Goal: Task Accomplishment & Management: Use online tool/utility

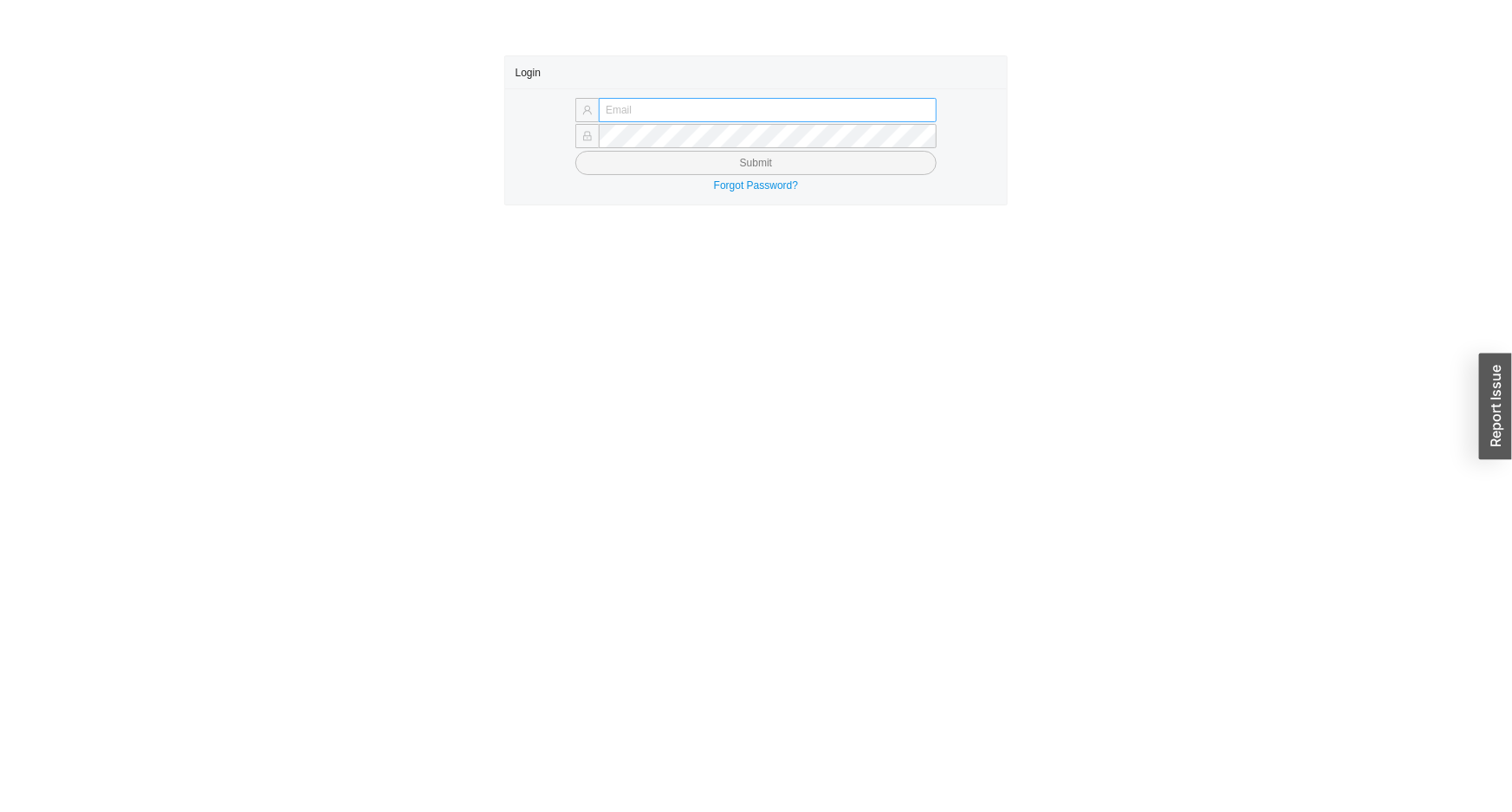
drag, startPoint x: 725, startPoint y: 96, endPoint x: 751, endPoint y: 117, distance: 33.3
click at [729, 101] on div "Submit Forgot Password?" at bounding box center [756, 146] width 503 height 116
click at [766, 119] on input "text" at bounding box center [768, 110] width 338 height 24
type input "issac@asbathnj.com"
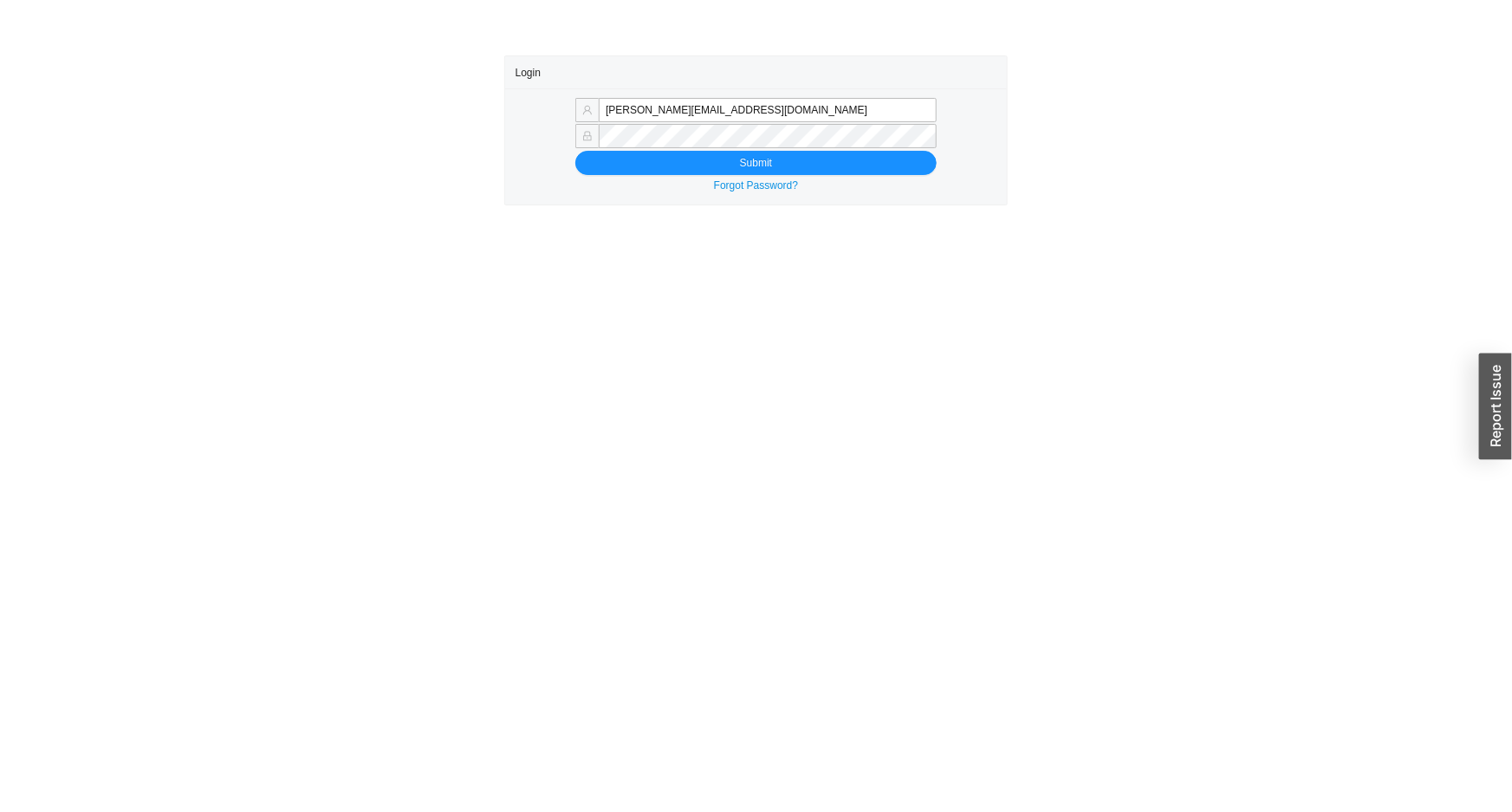
click at [575, 151] on button "Submit" at bounding box center [755, 163] width 361 height 24
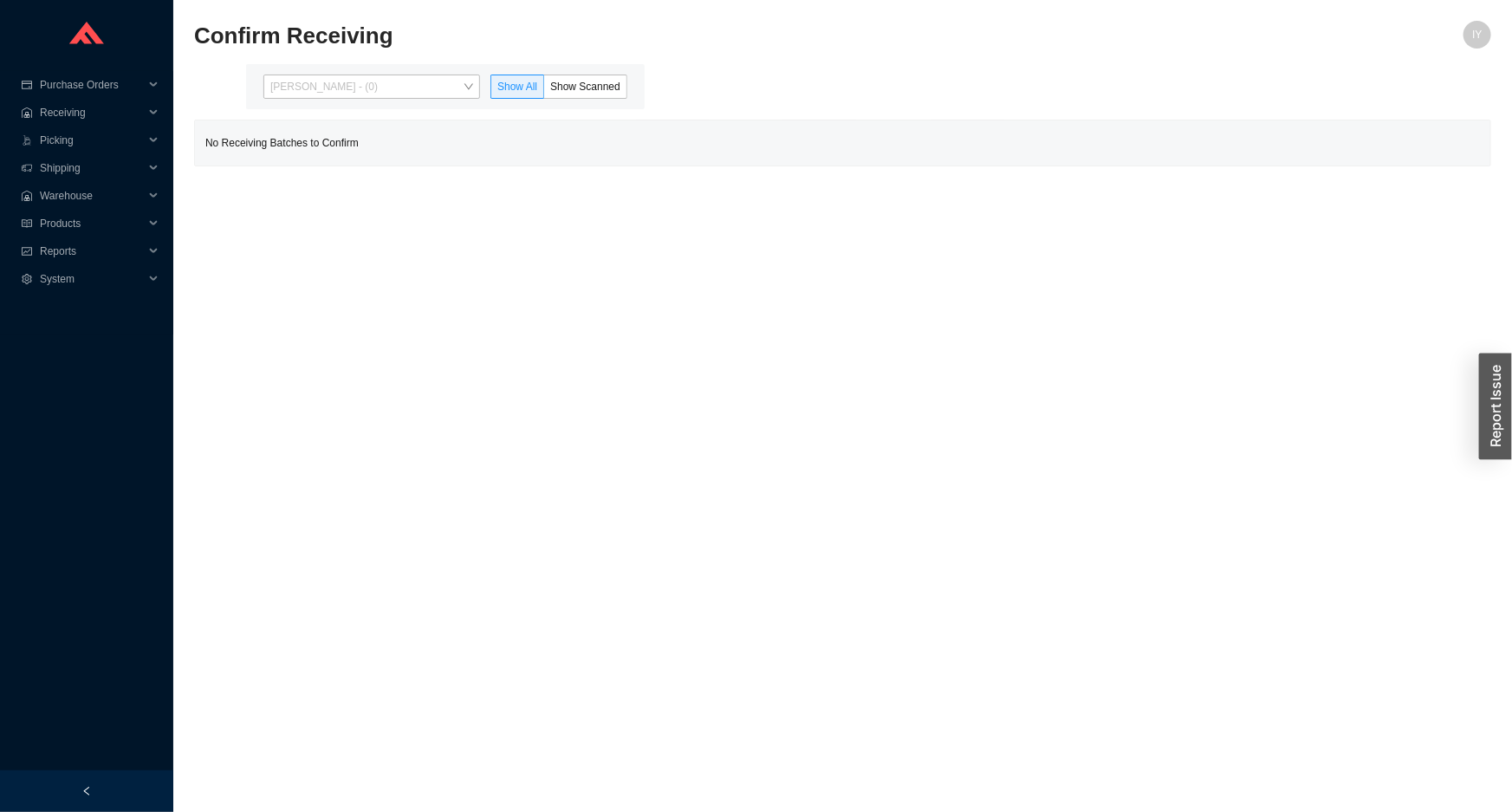
drag, startPoint x: 439, startPoint y: 82, endPoint x: 419, endPoint y: 133, distance: 55.2
click at [438, 93] on span "[PERSON_NAME] - (0)" at bounding box center [371, 86] width 203 height 23
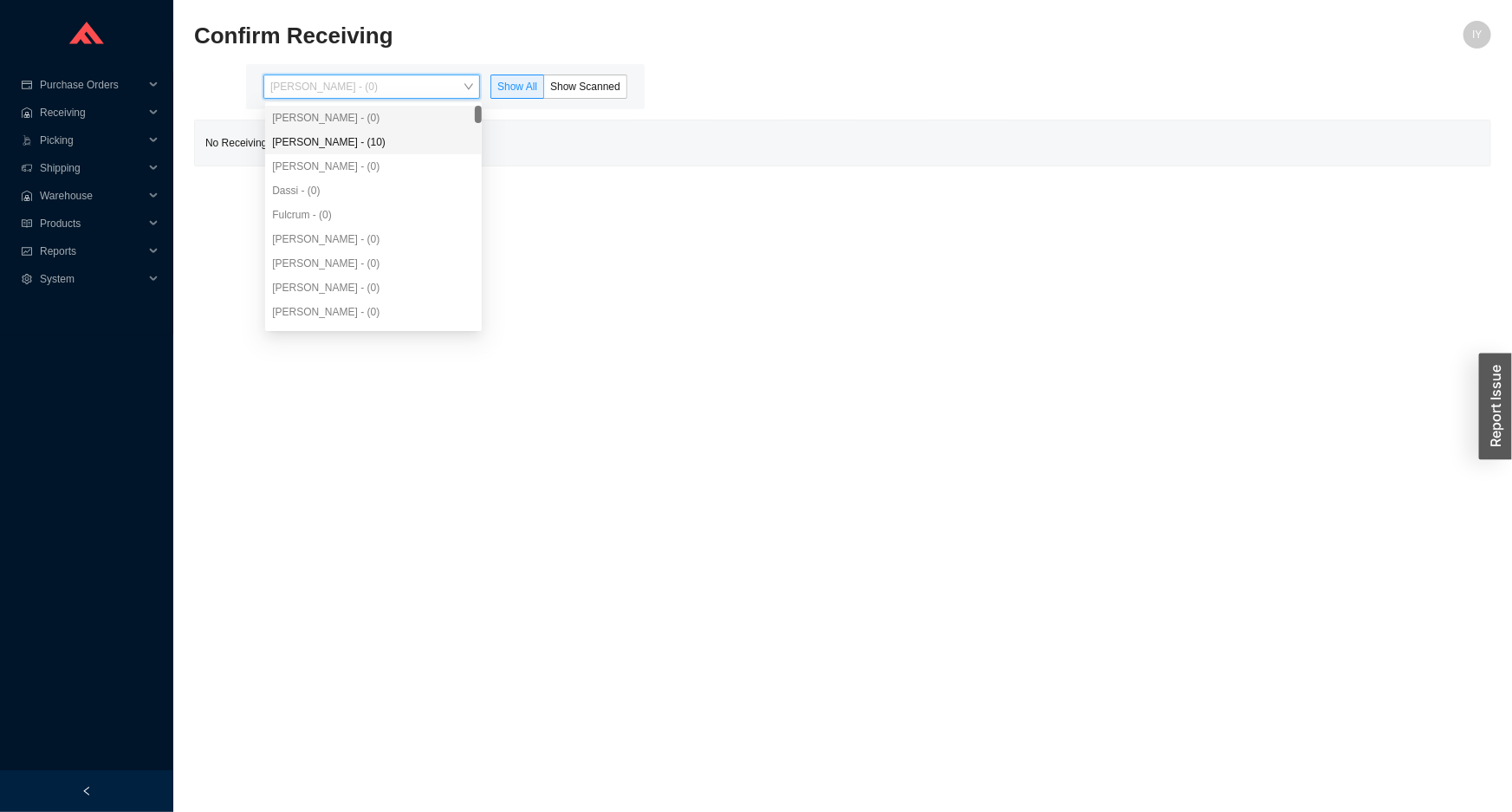
click at [416, 139] on div "[PERSON_NAME] - (10)" at bounding box center [373, 142] width 203 height 16
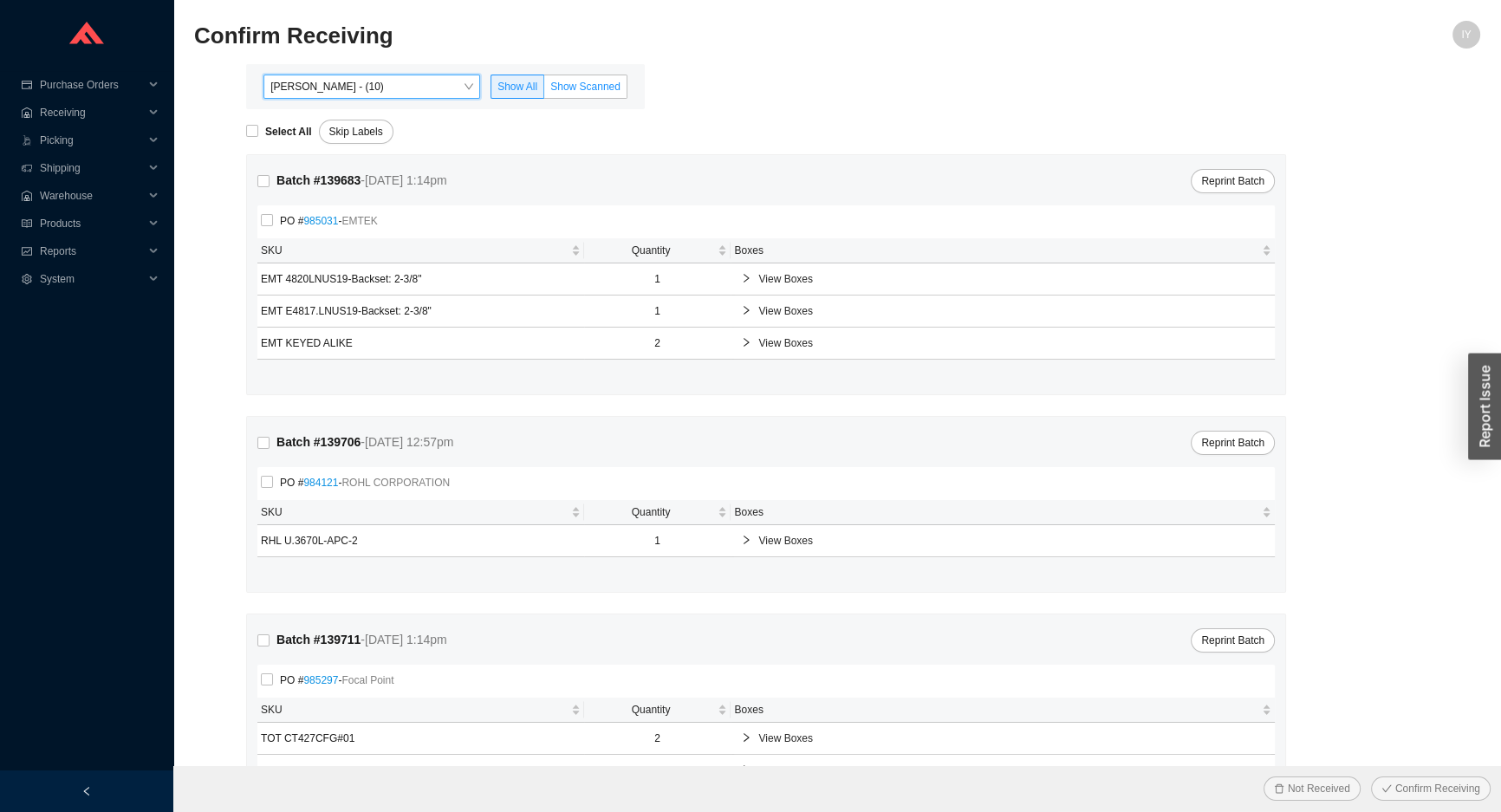
click at [617, 96] on label "Show Scanned" at bounding box center [585, 87] width 83 height 24
click at [544, 90] on input "Show Scanned" at bounding box center [544, 90] width 0 height 0
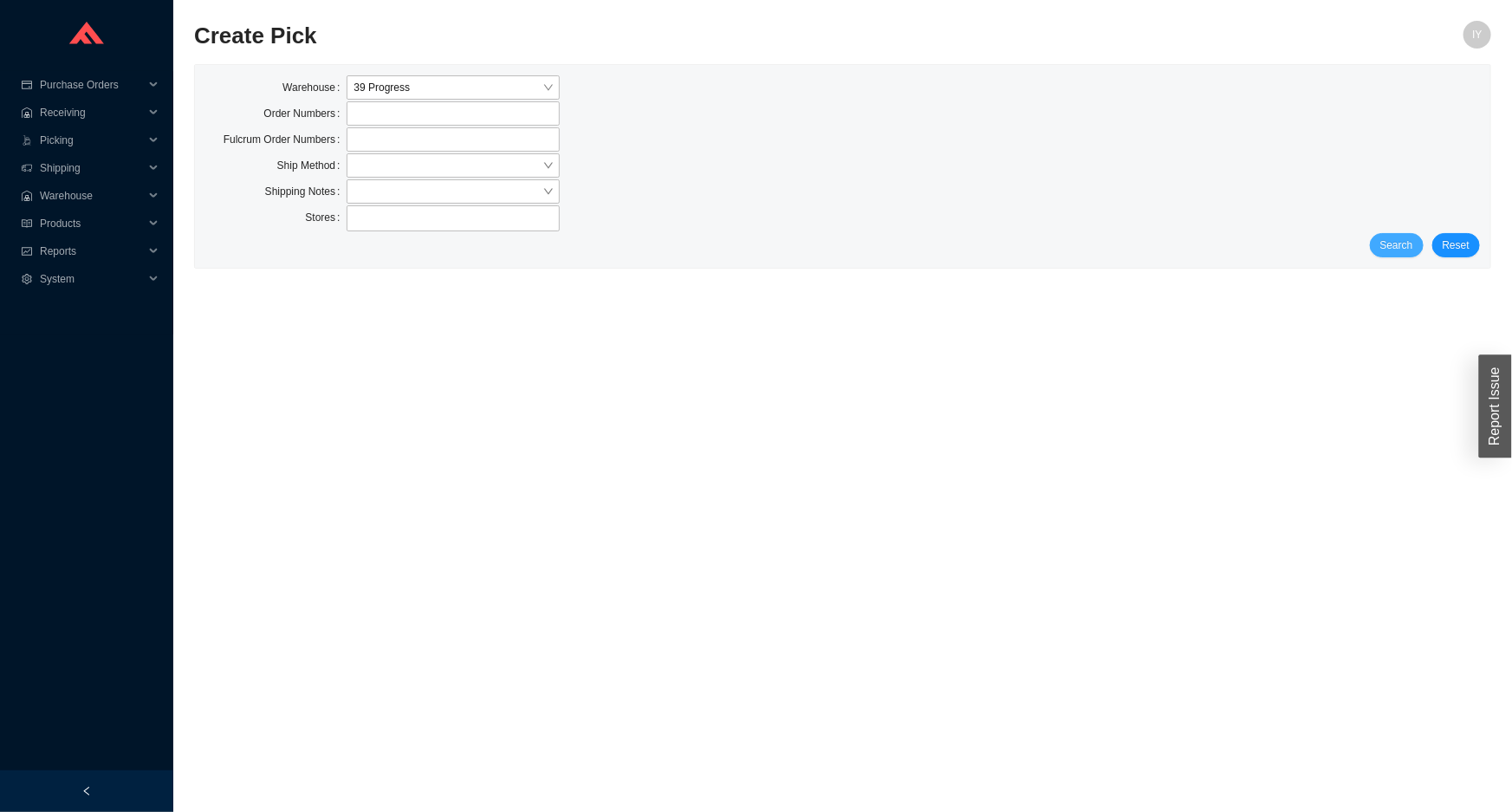
click at [1421, 240] on button "Search" at bounding box center [1397, 245] width 54 height 24
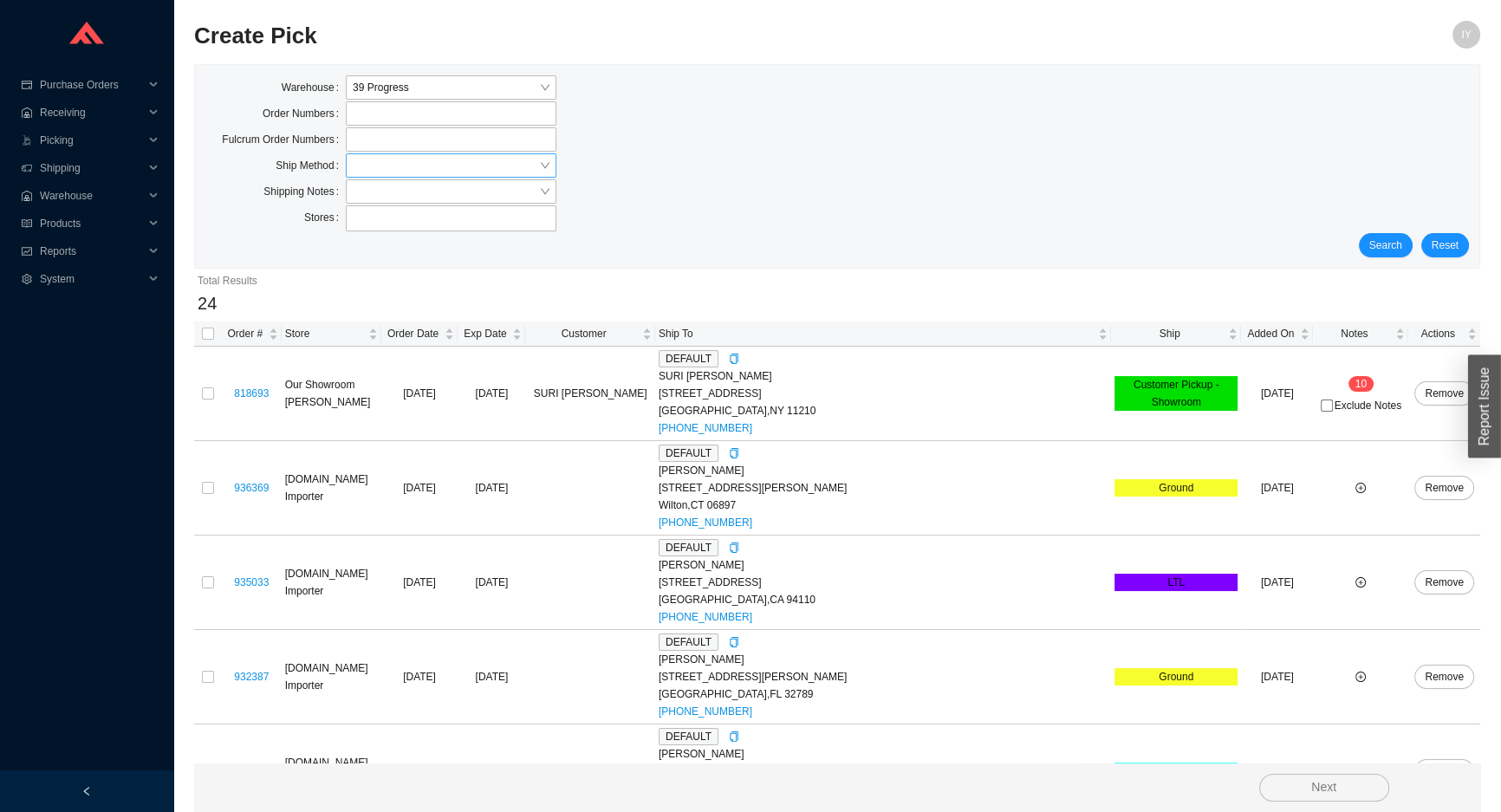
click at [460, 161] on input "search" at bounding box center [446, 165] width 186 height 23
click at [441, 244] on div "LTL" at bounding box center [451, 245] width 197 height 16
click at [1402, 237] on span "Search" at bounding box center [1385, 245] width 33 height 17
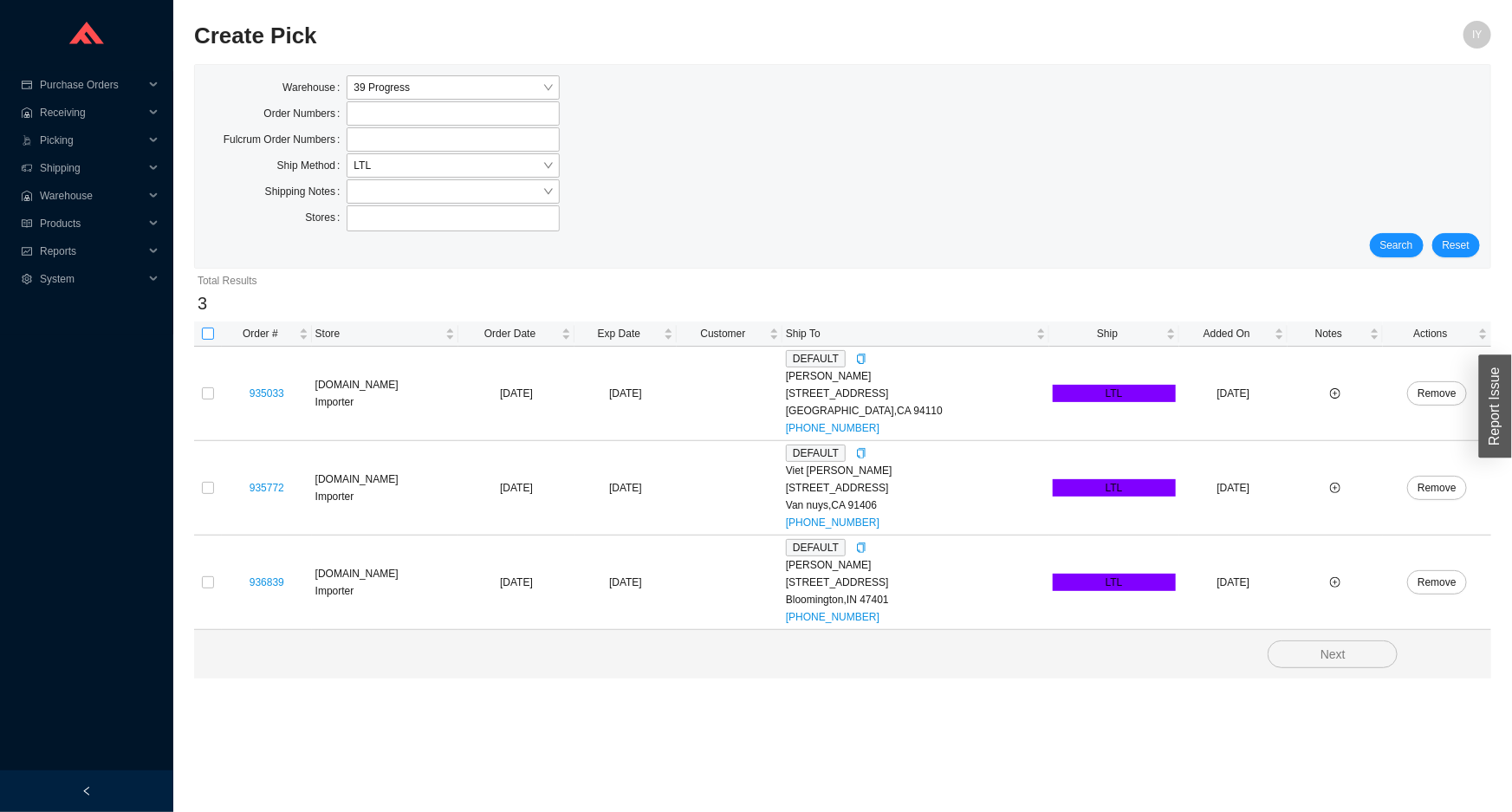
click at [206, 329] on input "checkbox" at bounding box center [208, 334] width 12 height 12
checkbox input "true"
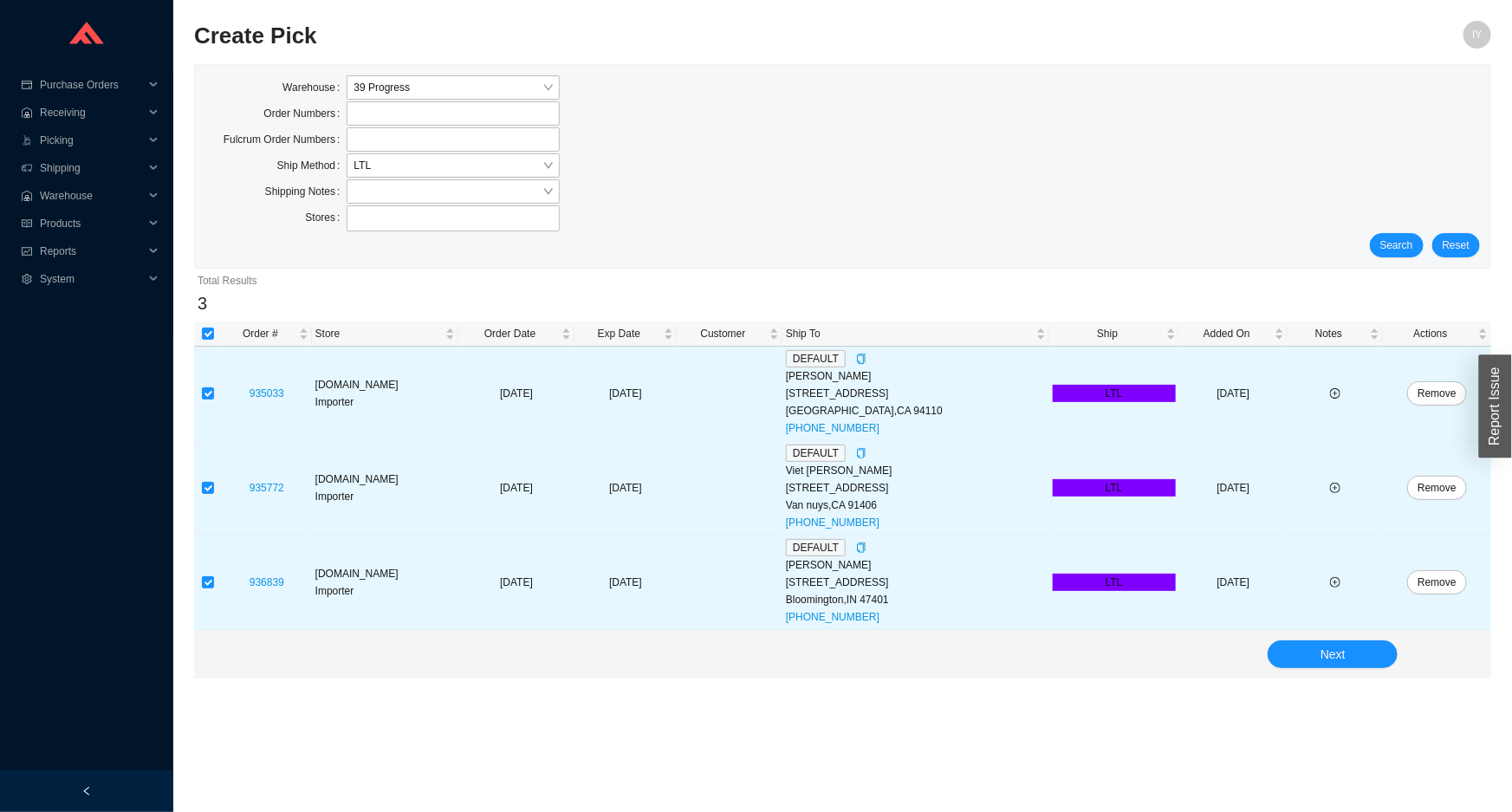
click at [1387, 669] on div "Next" at bounding box center [842, 654] width 1297 height 49
click at [1379, 662] on button "Next" at bounding box center [1333, 654] width 130 height 28
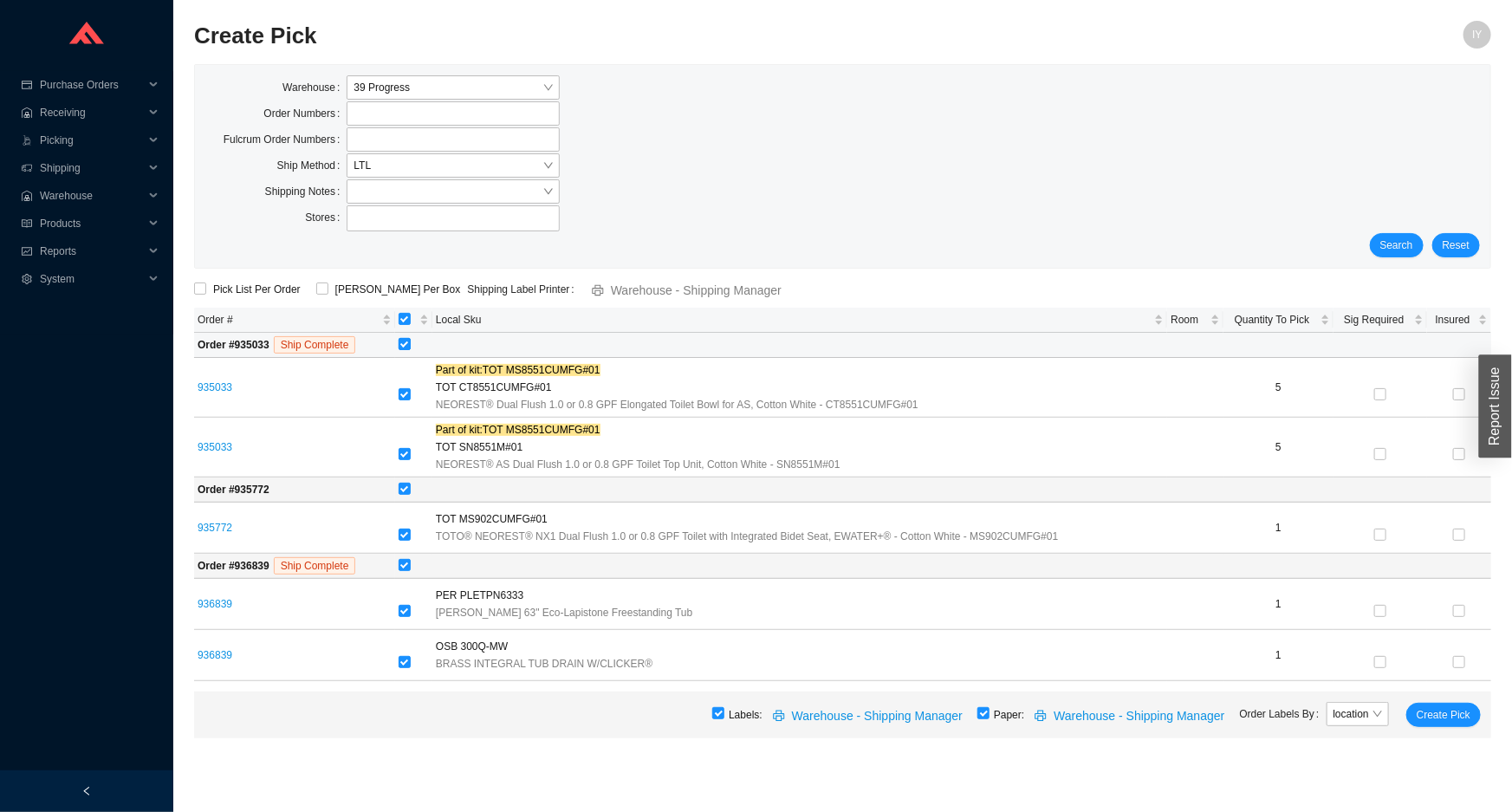
click at [406, 348] on input "checkbox" at bounding box center [405, 344] width 12 height 12
checkbox input "false"
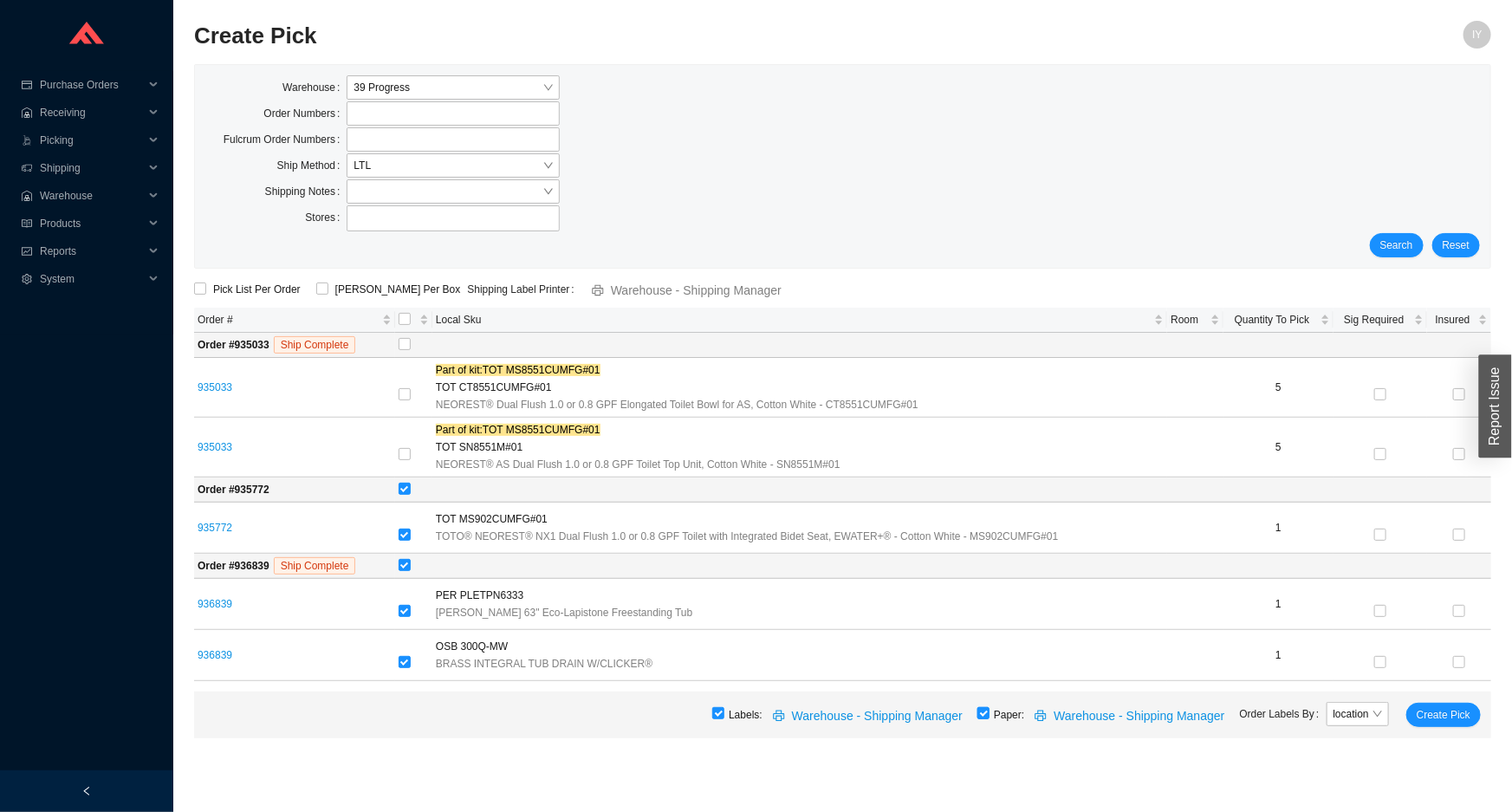
click at [990, 714] on input "checkbox" at bounding box center [984, 713] width 12 height 12
checkbox input "false"
click at [1451, 716] on span "Create Pick" at bounding box center [1444, 714] width 54 height 17
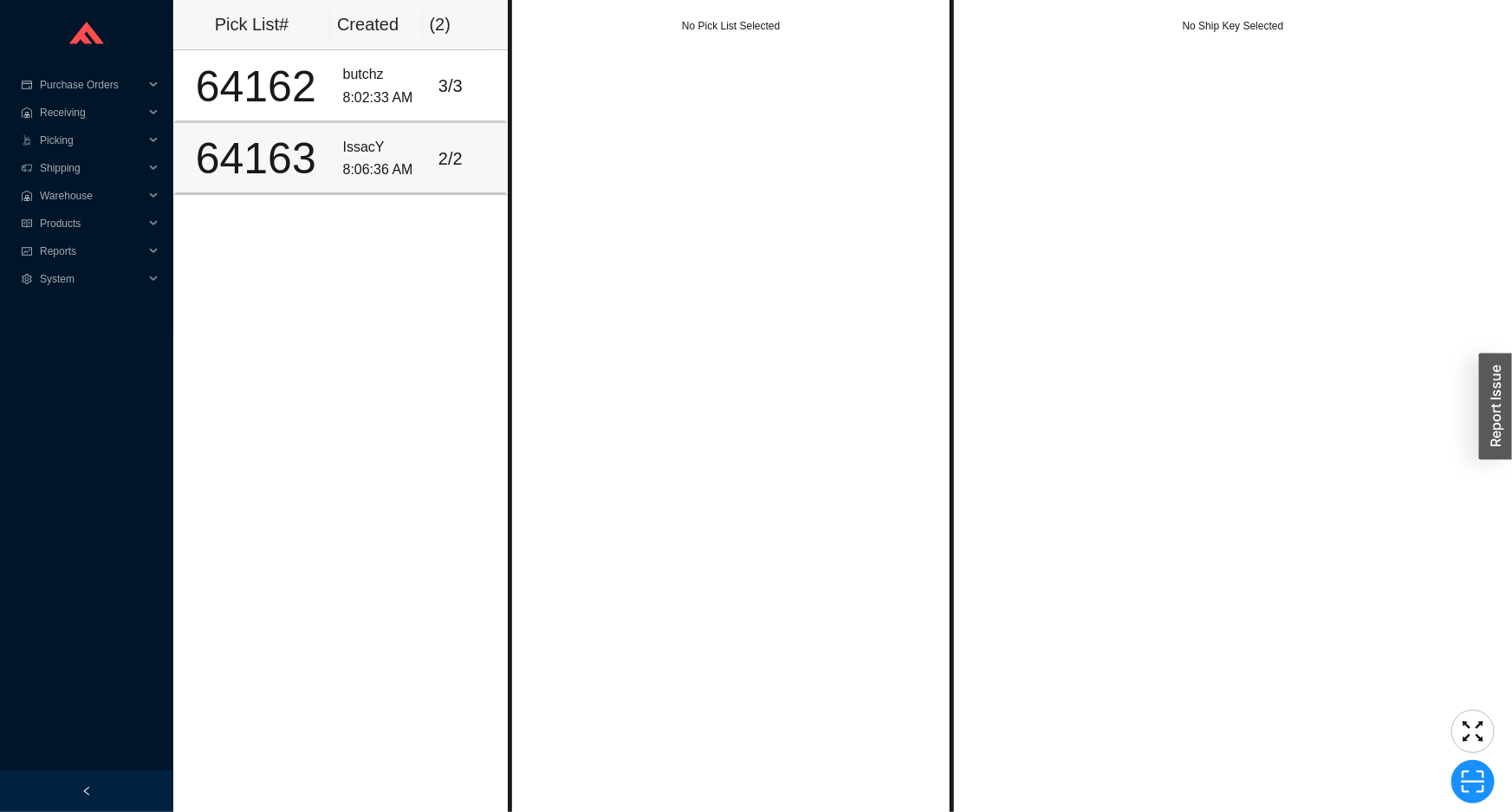
drag, startPoint x: 397, startPoint y: 162, endPoint x: 406, endPoint y: 138, distance: 26.1
click at [398, 160] on div "8:06:36 AM" at bounding box center [383, 170] width 81 height 23
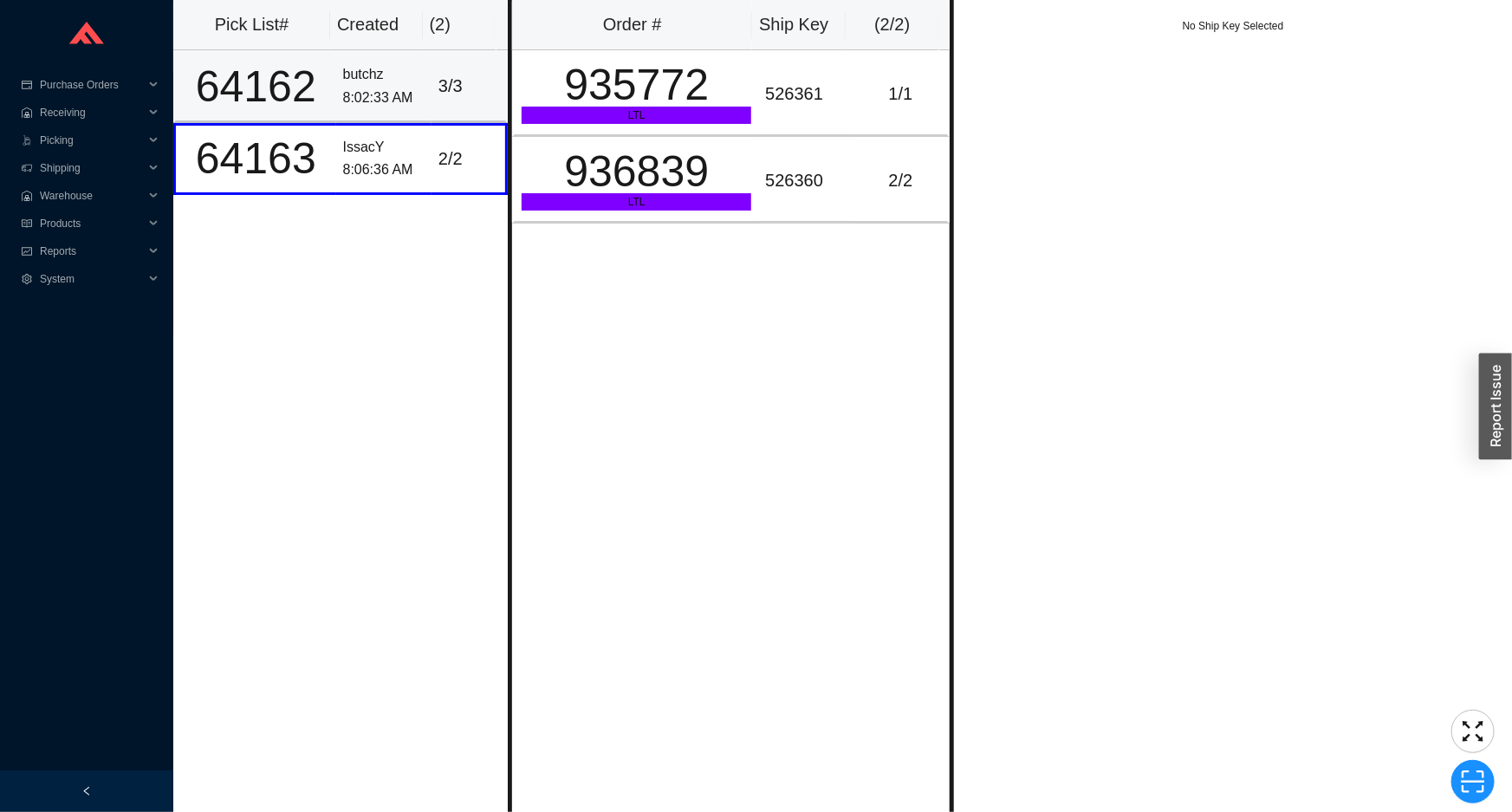
click at [416, 99] on td "butchz 8:02:33 AM" at bounding box center [383, 86] width 95 height 72
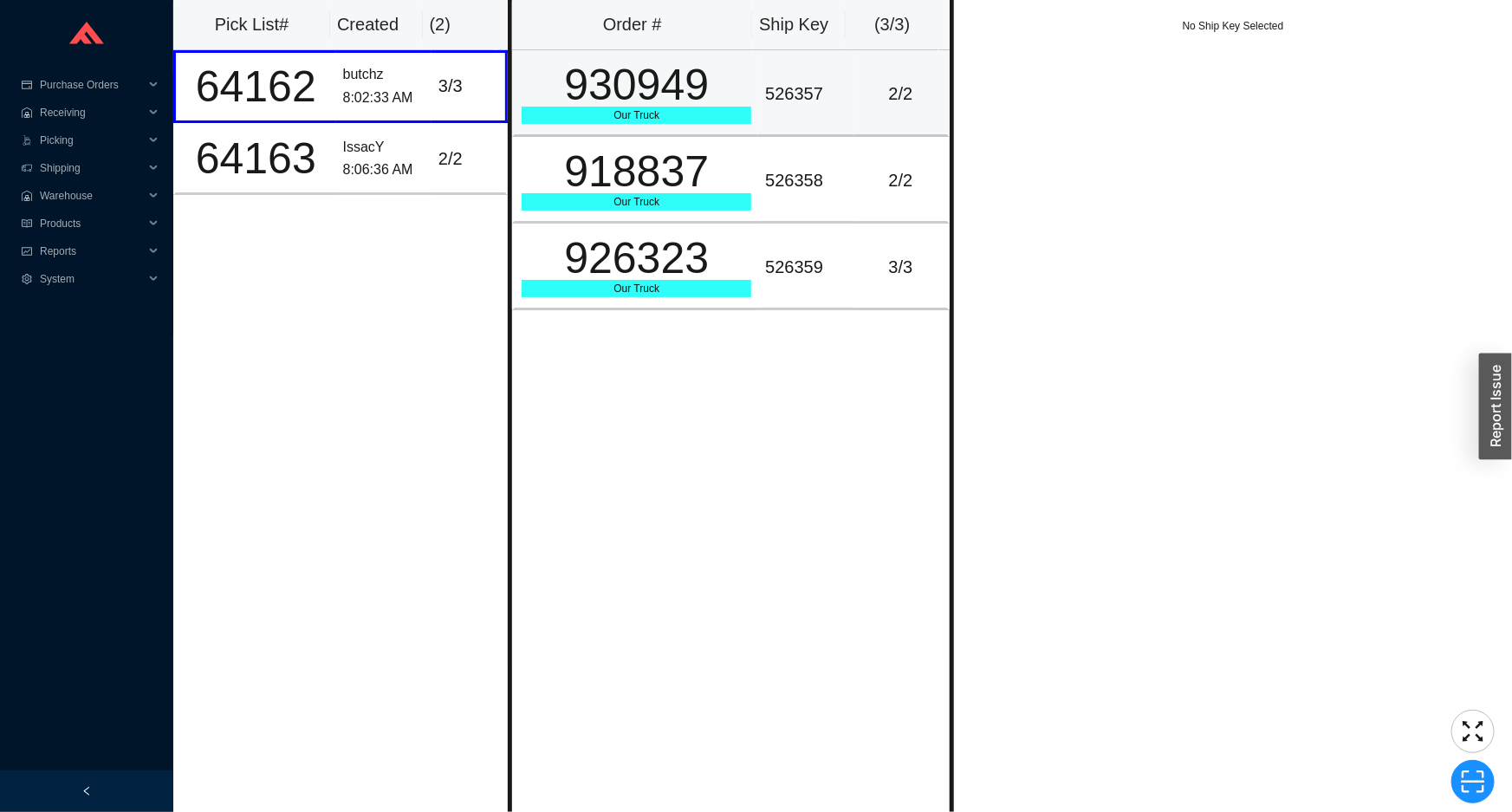
click at [581, 103] on div "930949" at bounding box center [637, 84] width 230 height 43
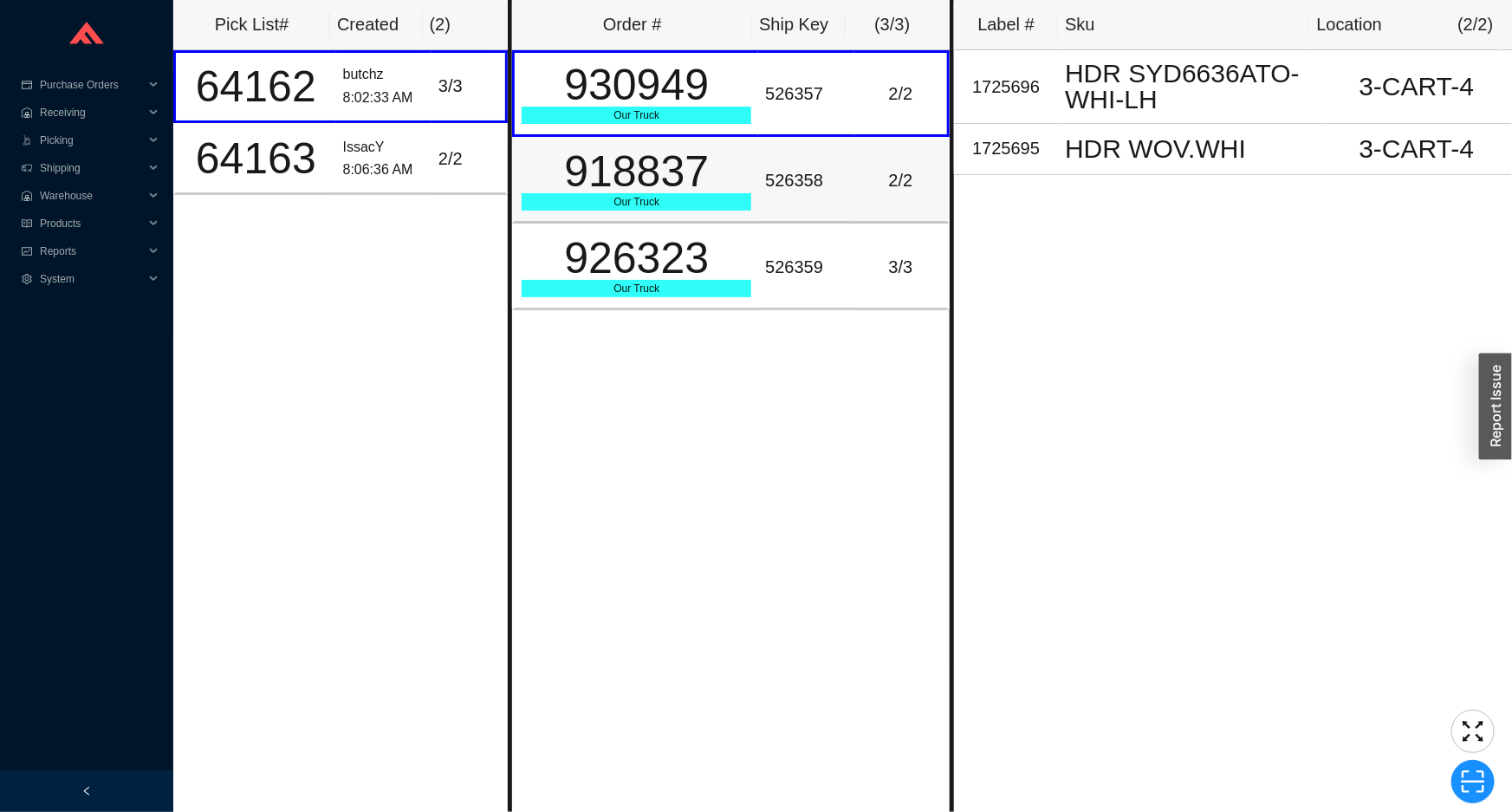
click at [606, 160] on div "918837" at bounding box center [637, 171] width 230 height 43
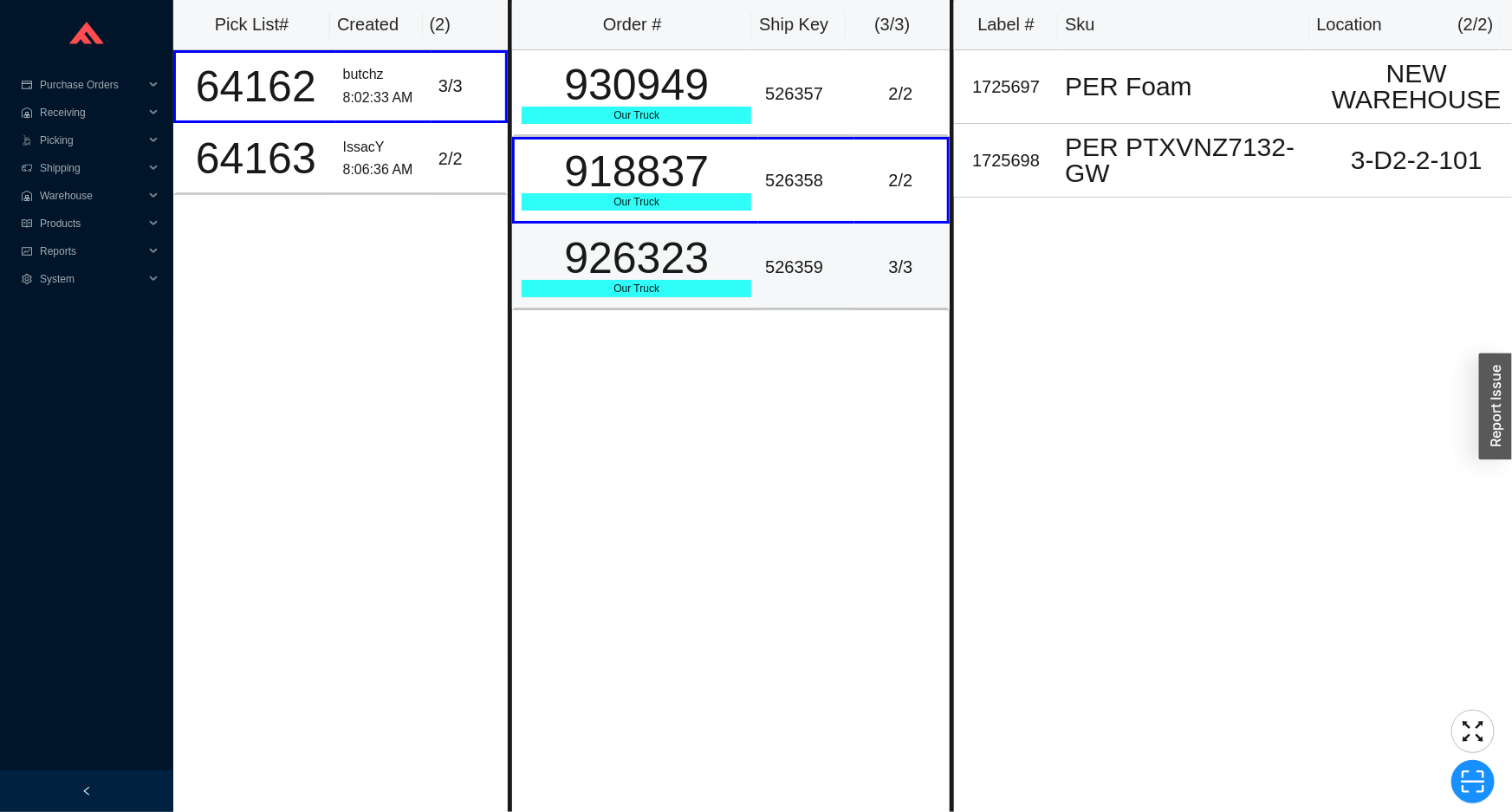
click at [624, 237] on div "926323" at bounding box center [637, 258] width 230 height 43
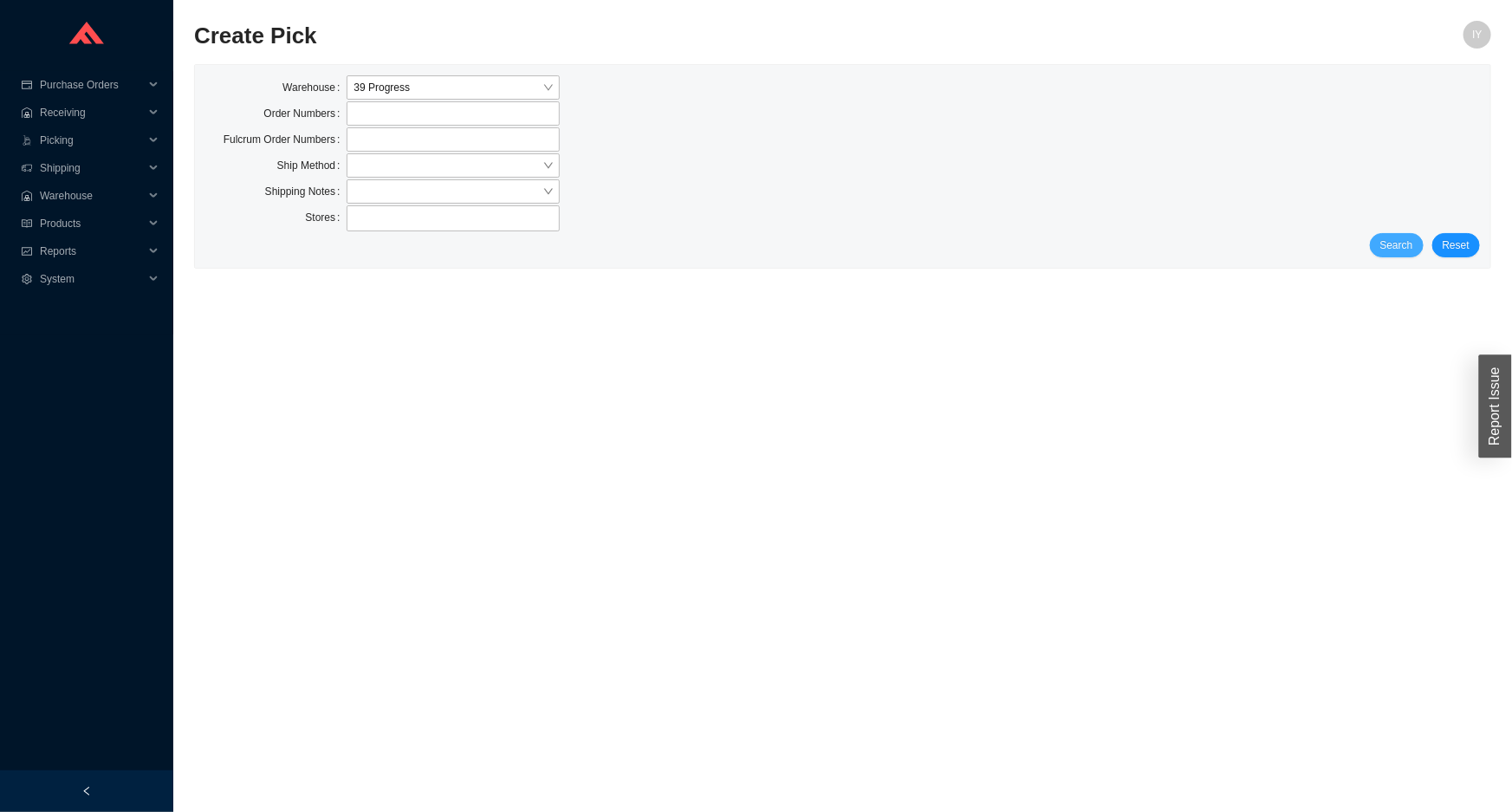
click at [1405, 242] on span "Search" at bounding box center [1397, 245] width 33 height 17
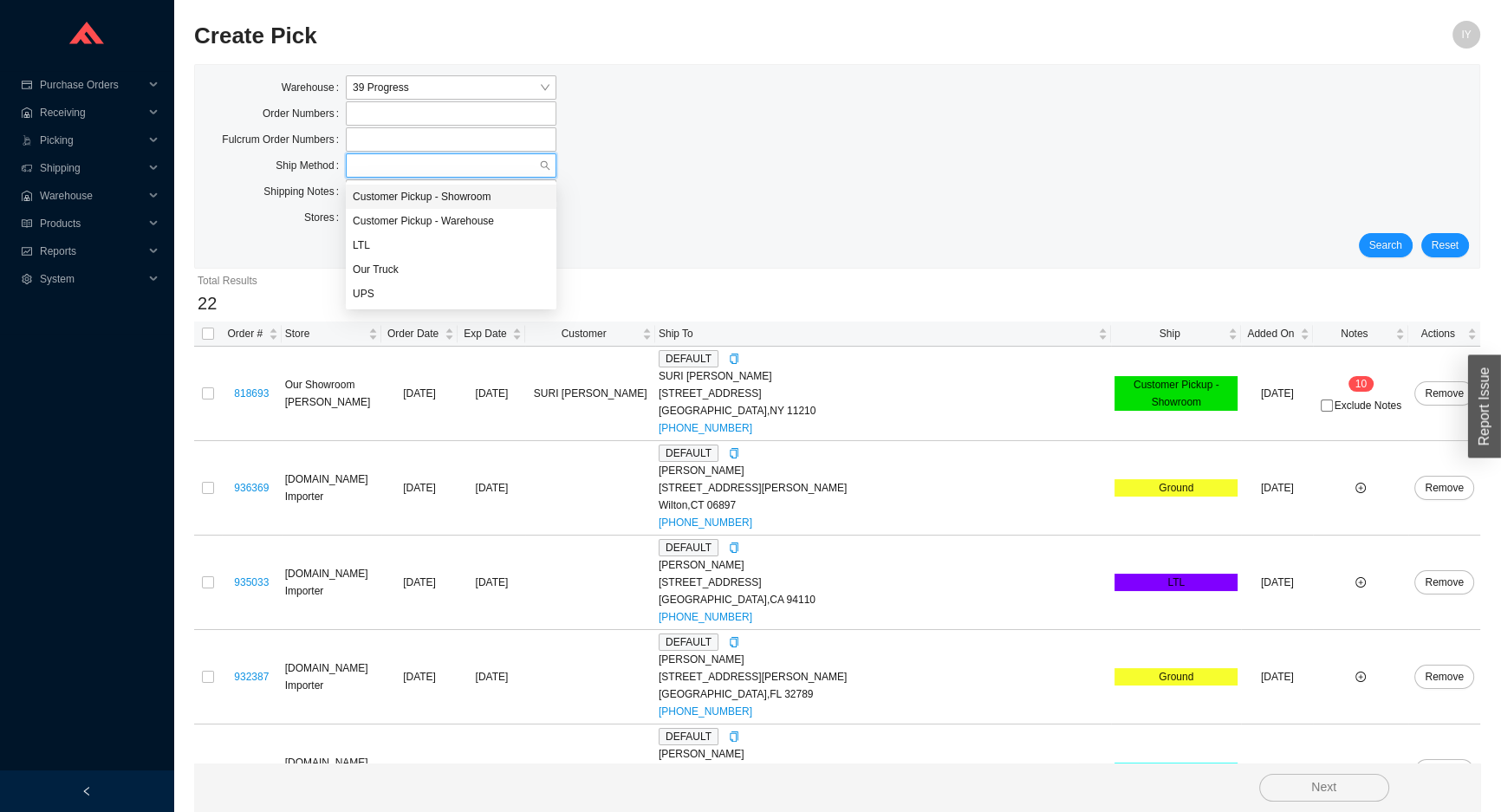
drag, startPoint x: 438, startPoint y: 156, endPoint x: 439, endPoint y: 187, distance: 31.2
click at [438, 158] on input "search" at bounding box center [446, 165] width 186 height 23
click at [450, 296] on div "UPS" at bounding box center [451, 294] width 197 height 16
click at [1394, 240] on span "Search" at bounding box center [1385, 245] width 33 height 17
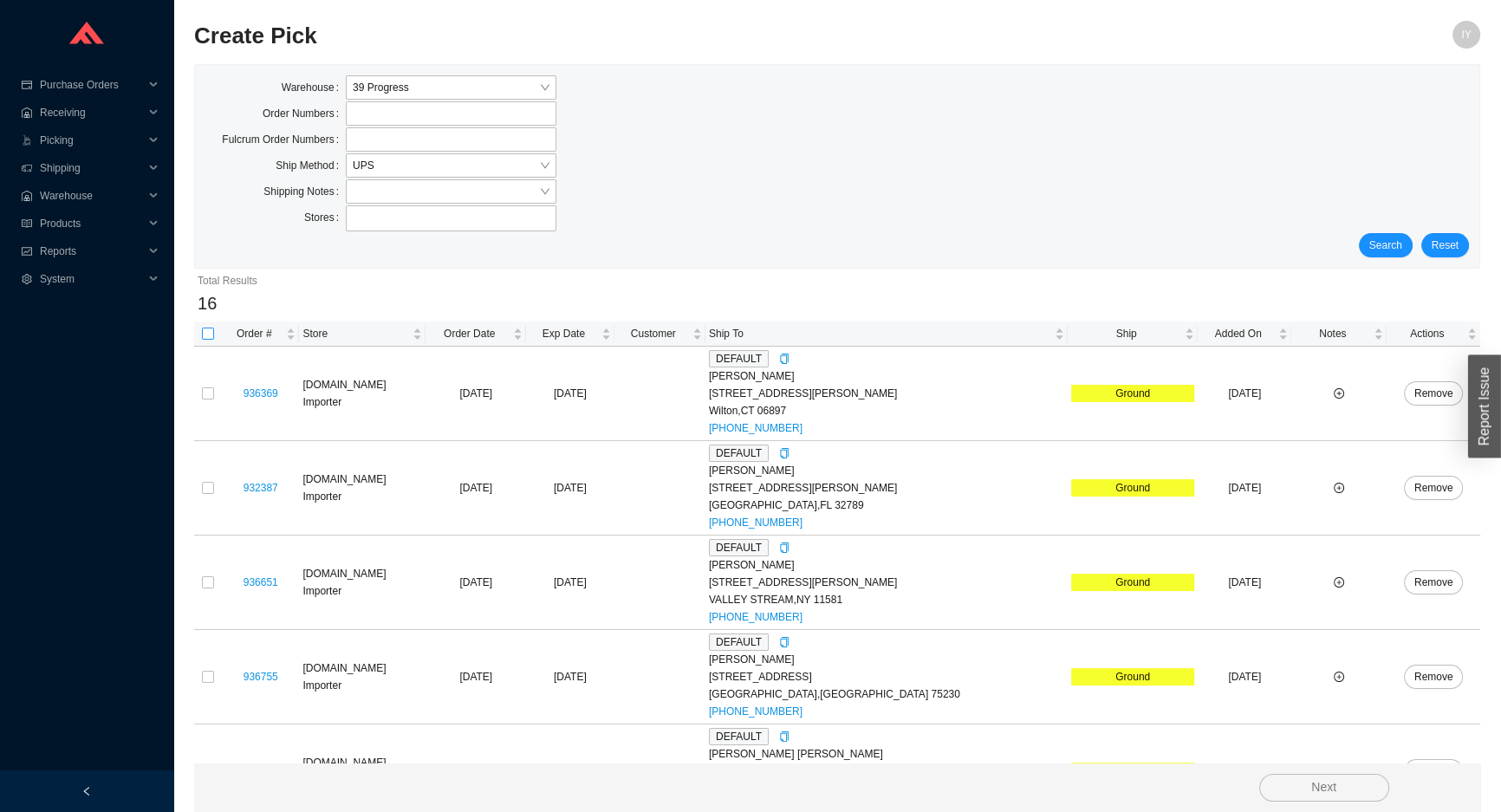
click at [206, 338] on input "checkbox" at bounding box center [208, 334] width 12 height 12
checkbox input "true"
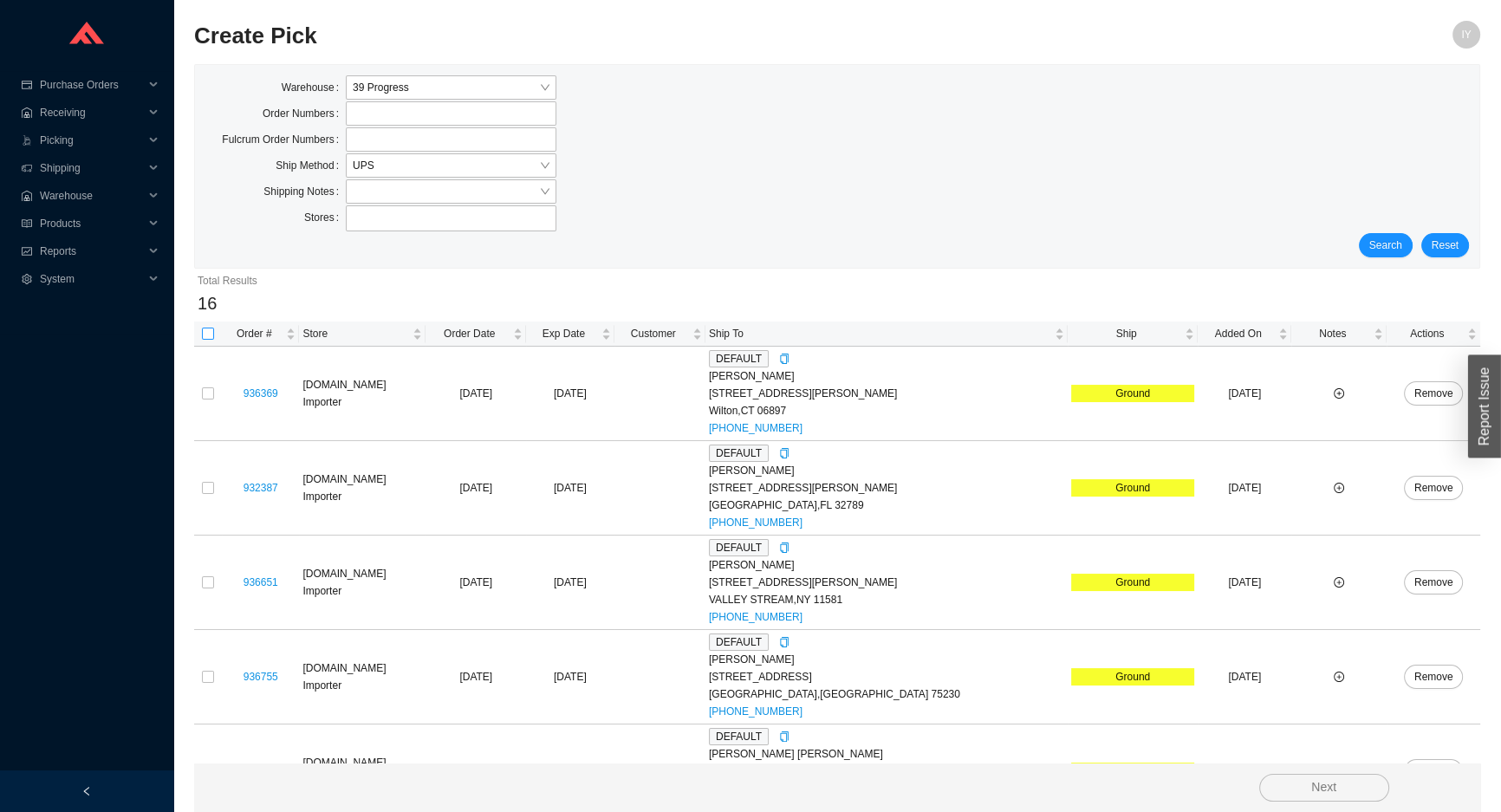
checkbox input "true"
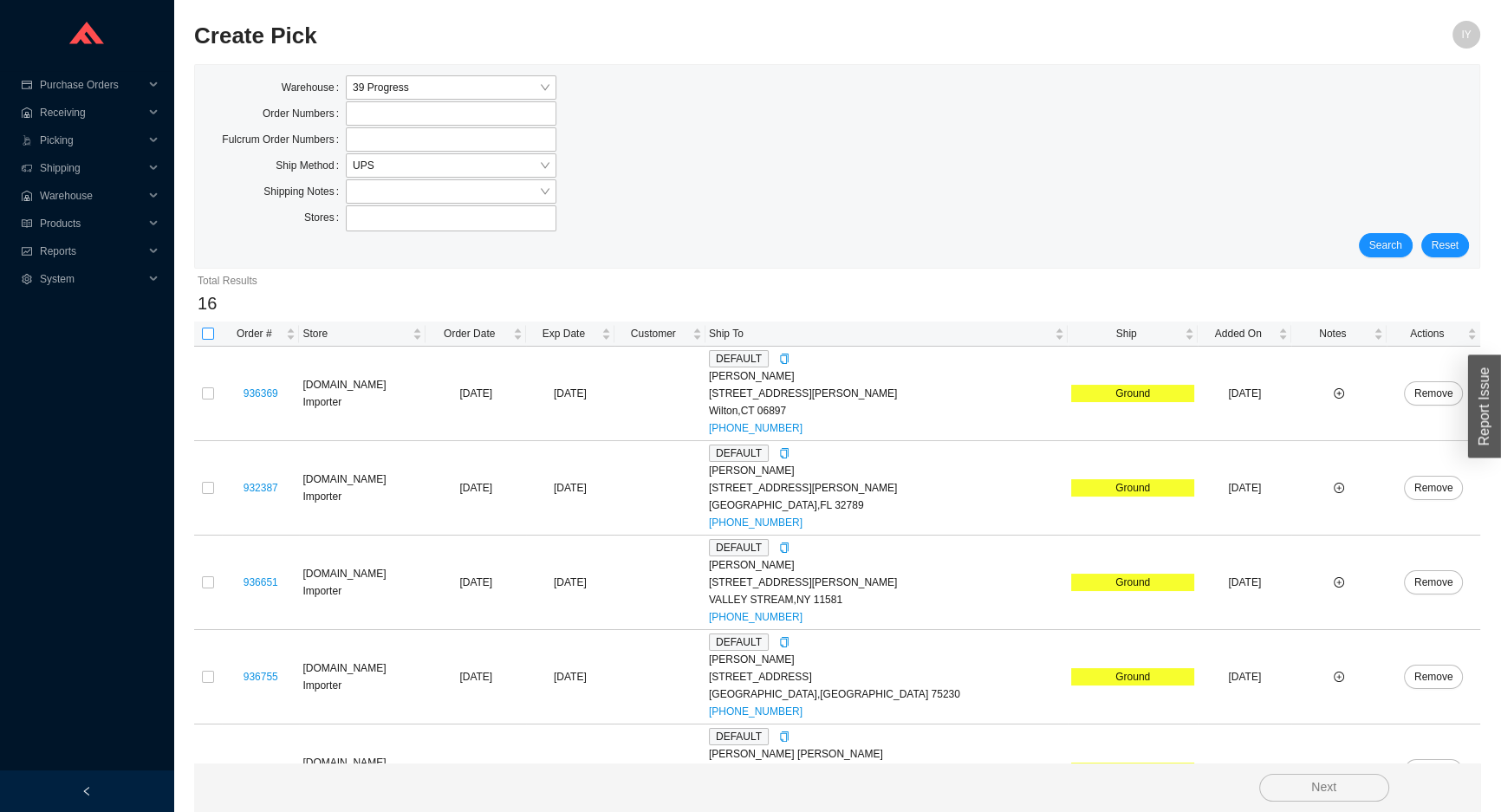
checkbox input "true"
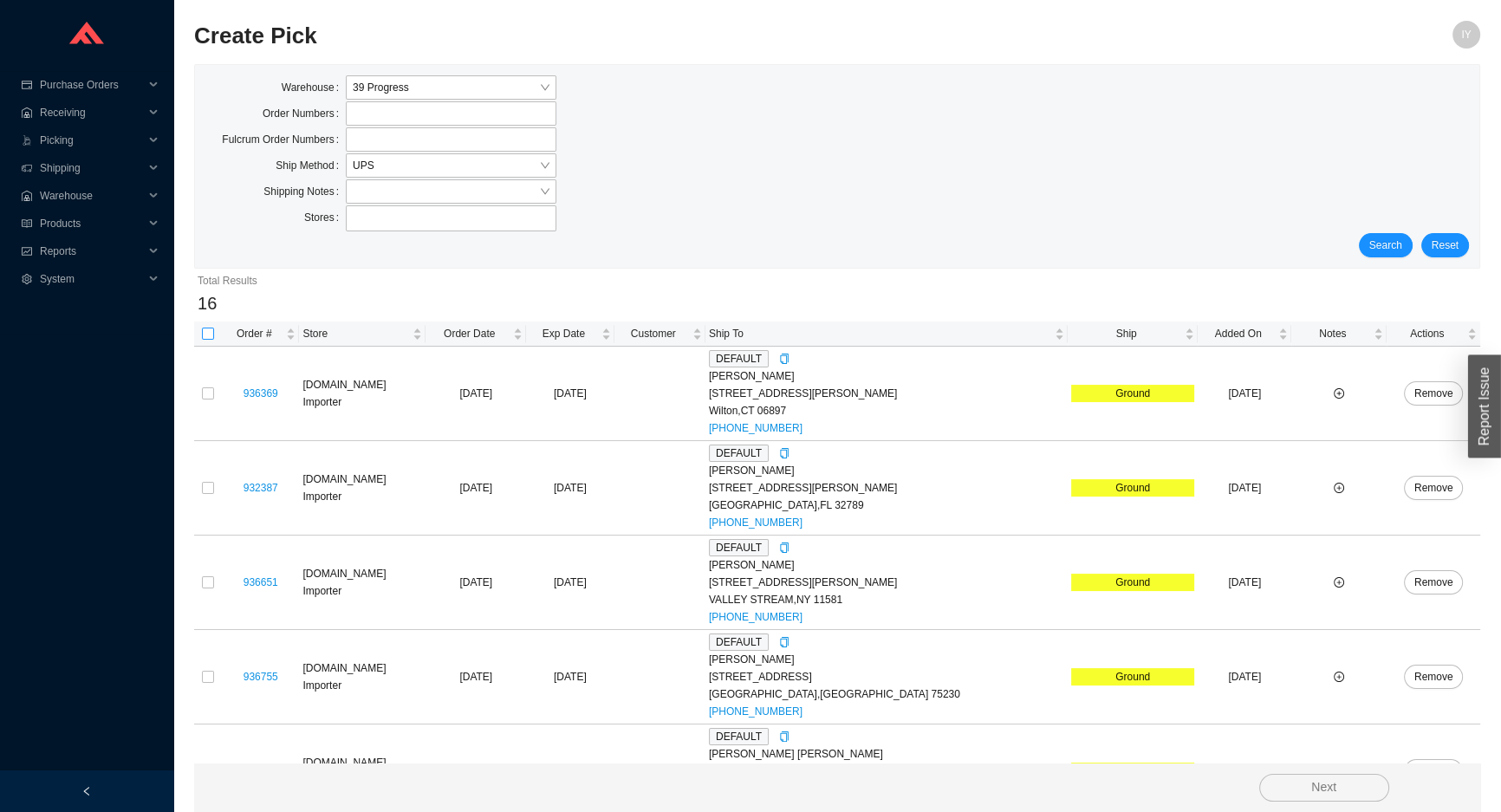
checkbox input "true"
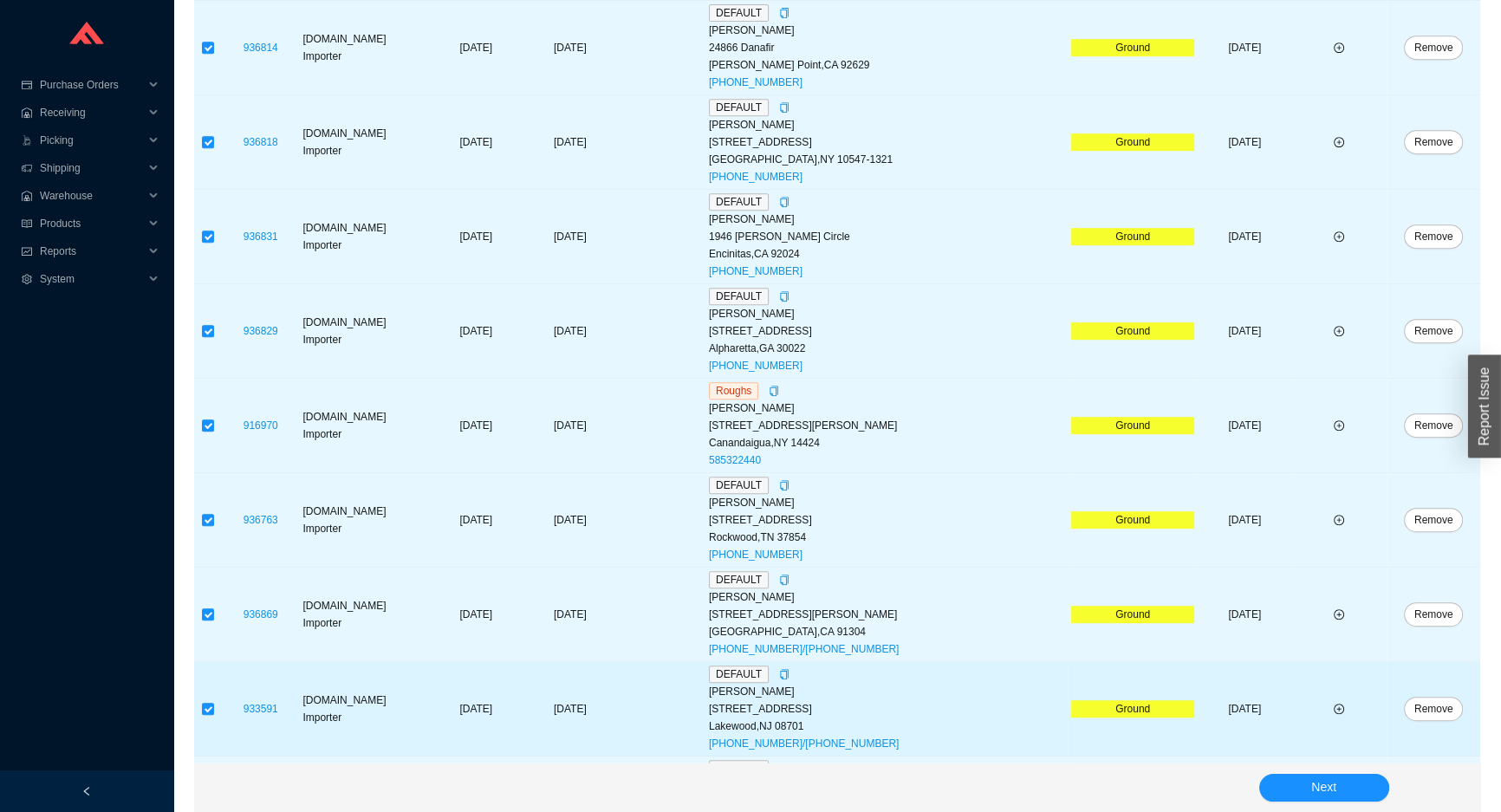
scroll to position [1092, 0]
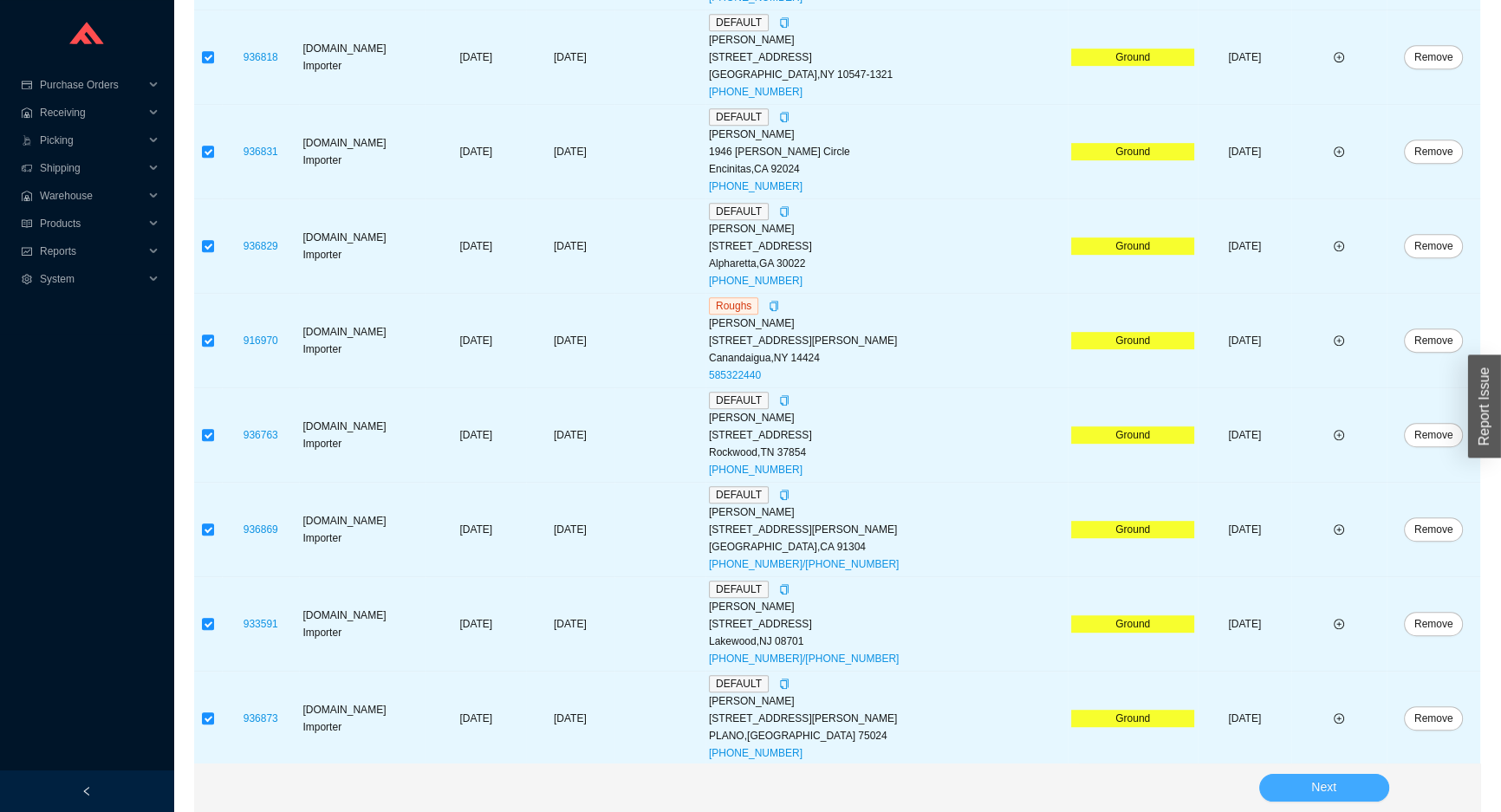
click at [1281, 787] on button "Next" at bounding box center [1324, 788] width 130 height 28
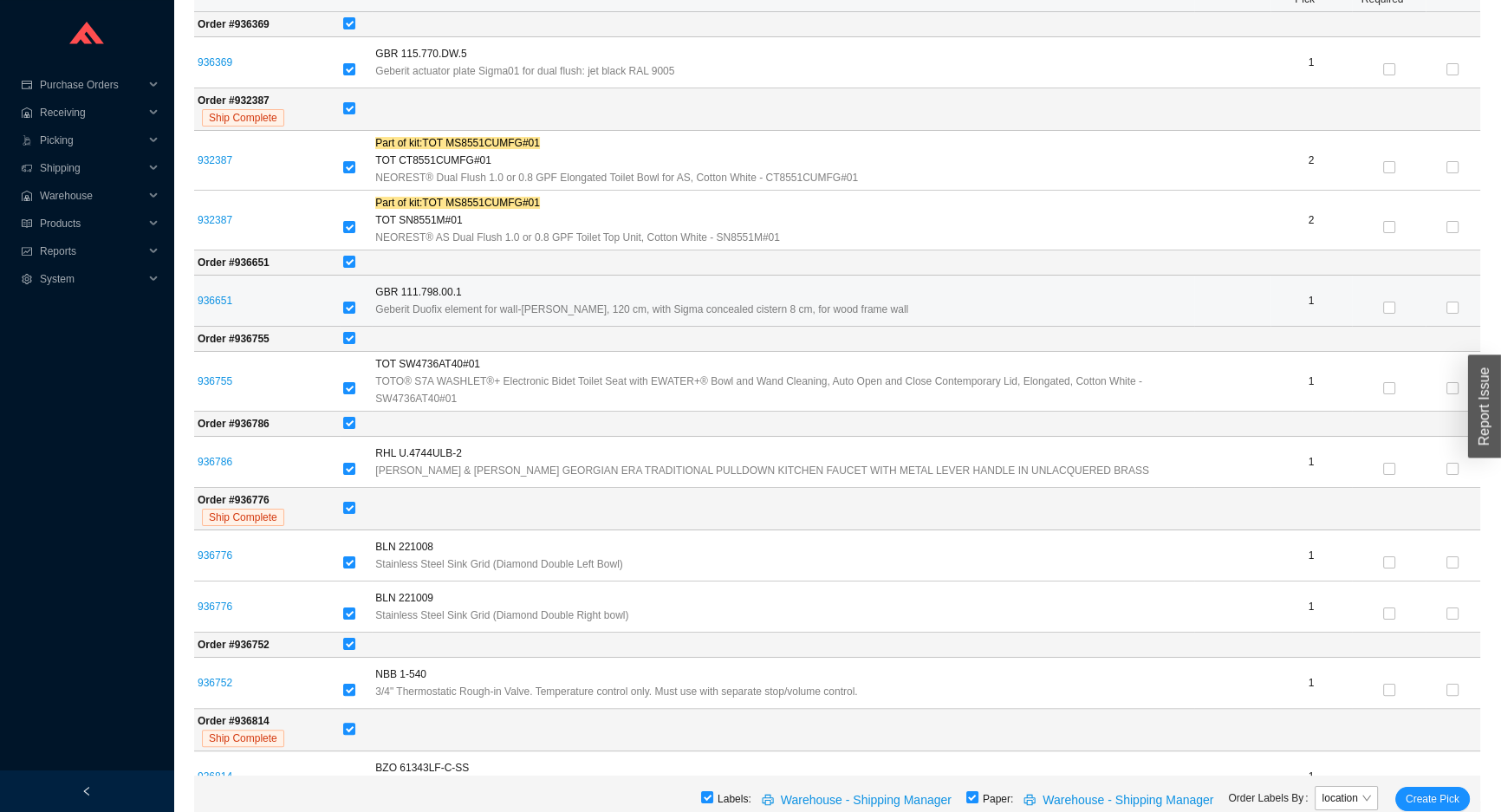
scroll to position [68, 0]
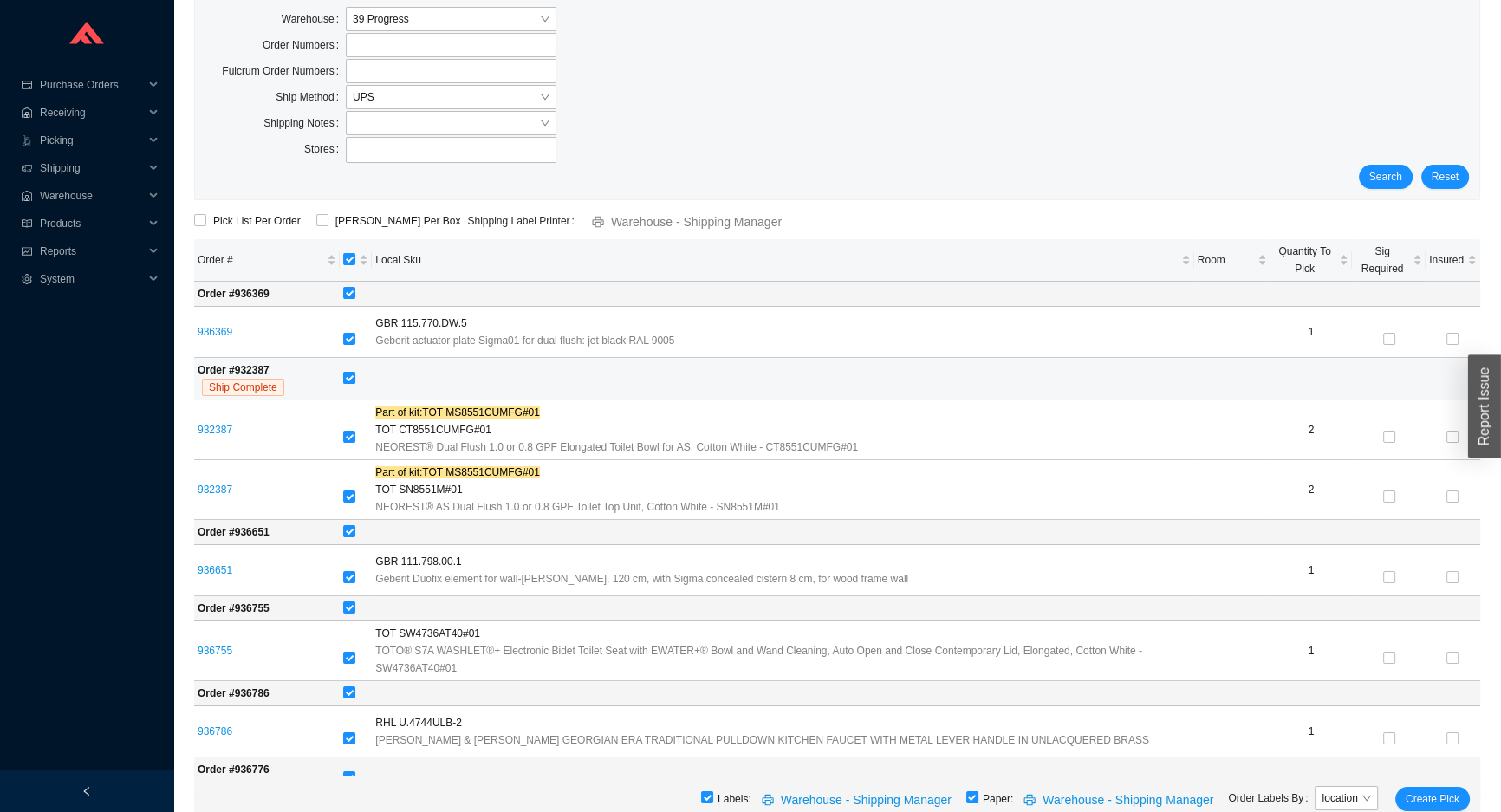
click at [355, 374] on input "checkbox" at bounding box center [349, 378] width 12 height 12
checkbox input "false"
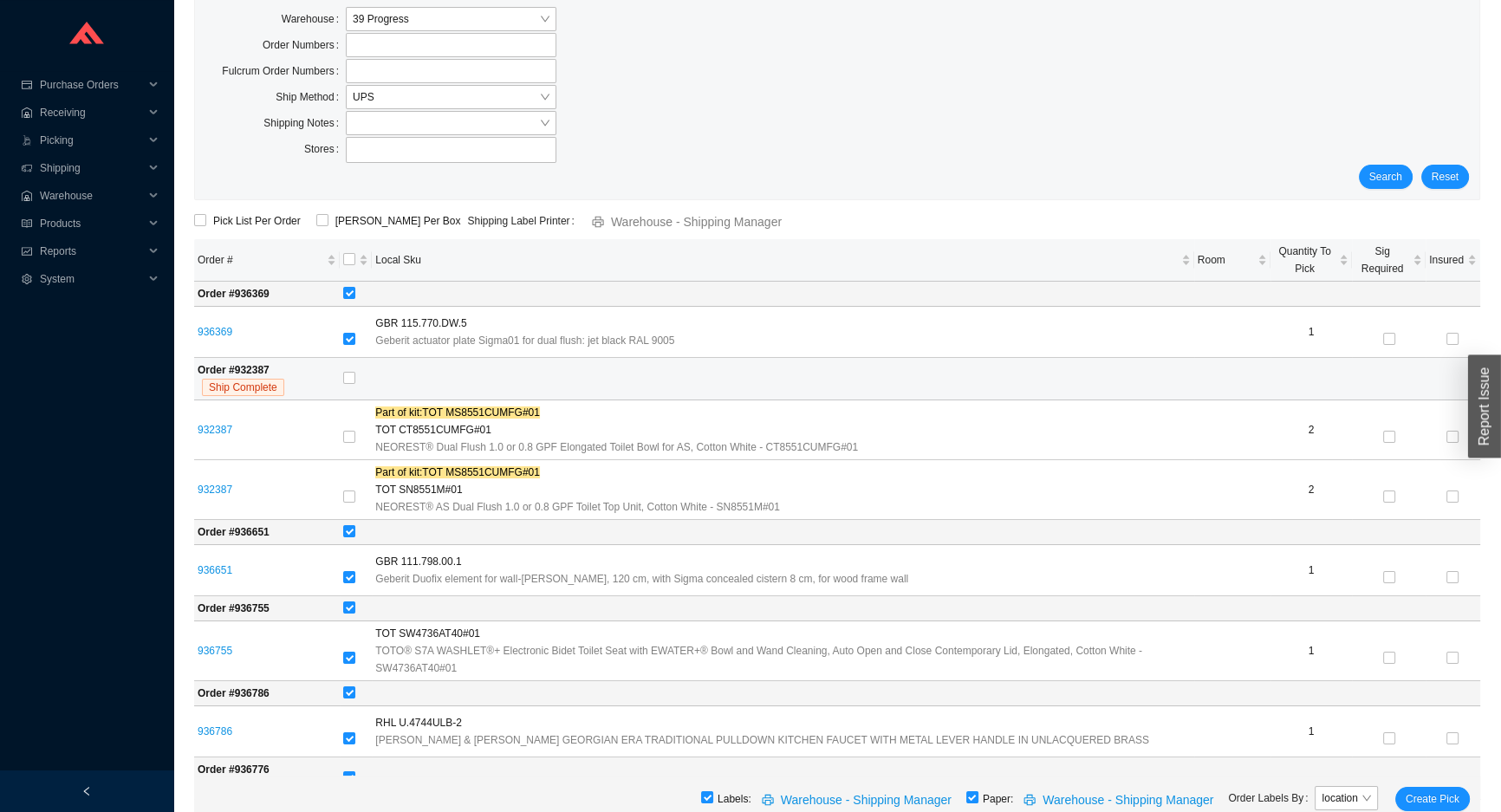
drag, startPoint x: 358, startPoint y: 339, endPoint x: 351, endPoint y: 388, distance: 49.9
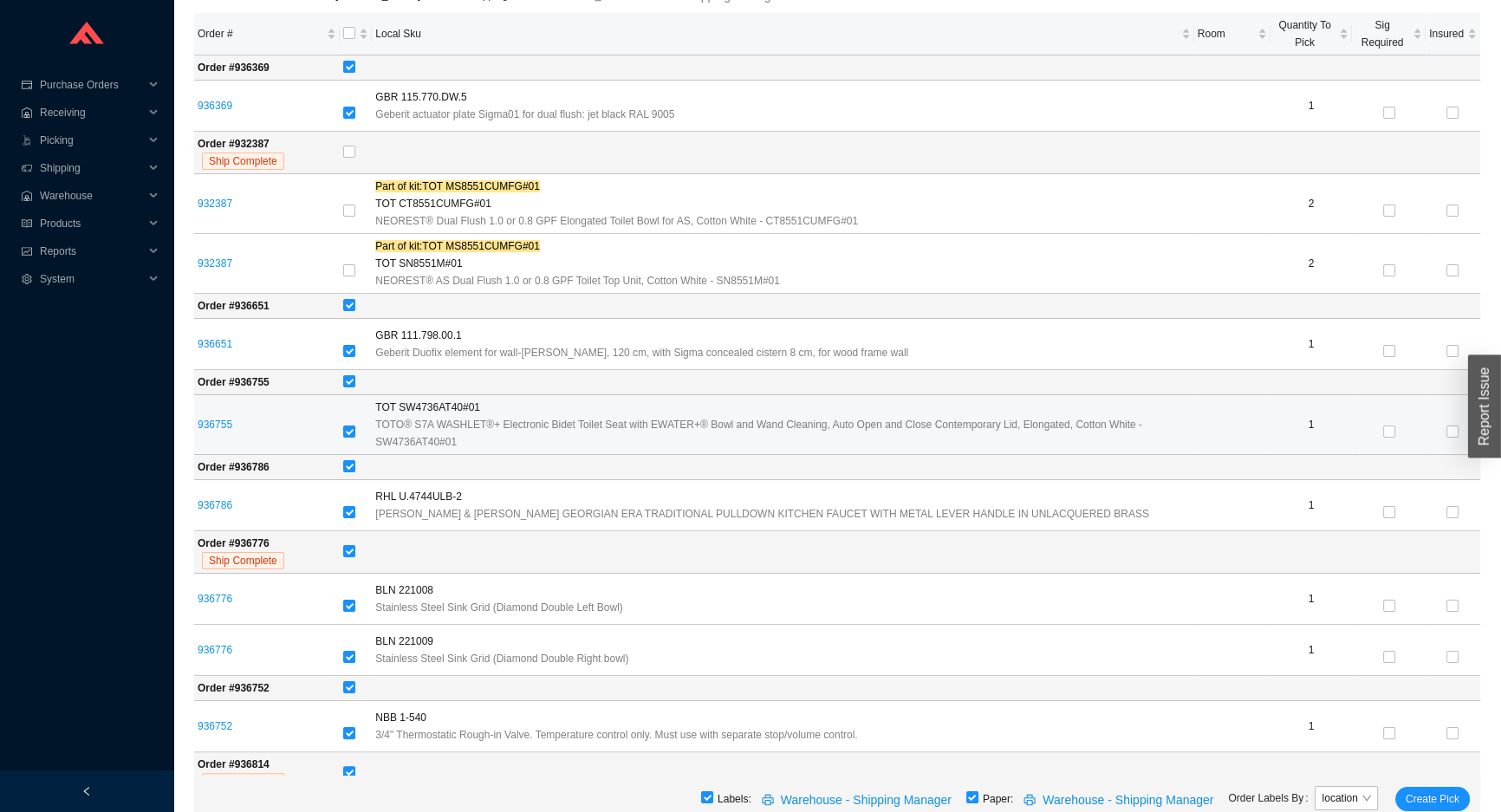
scroll to position [304, 0]
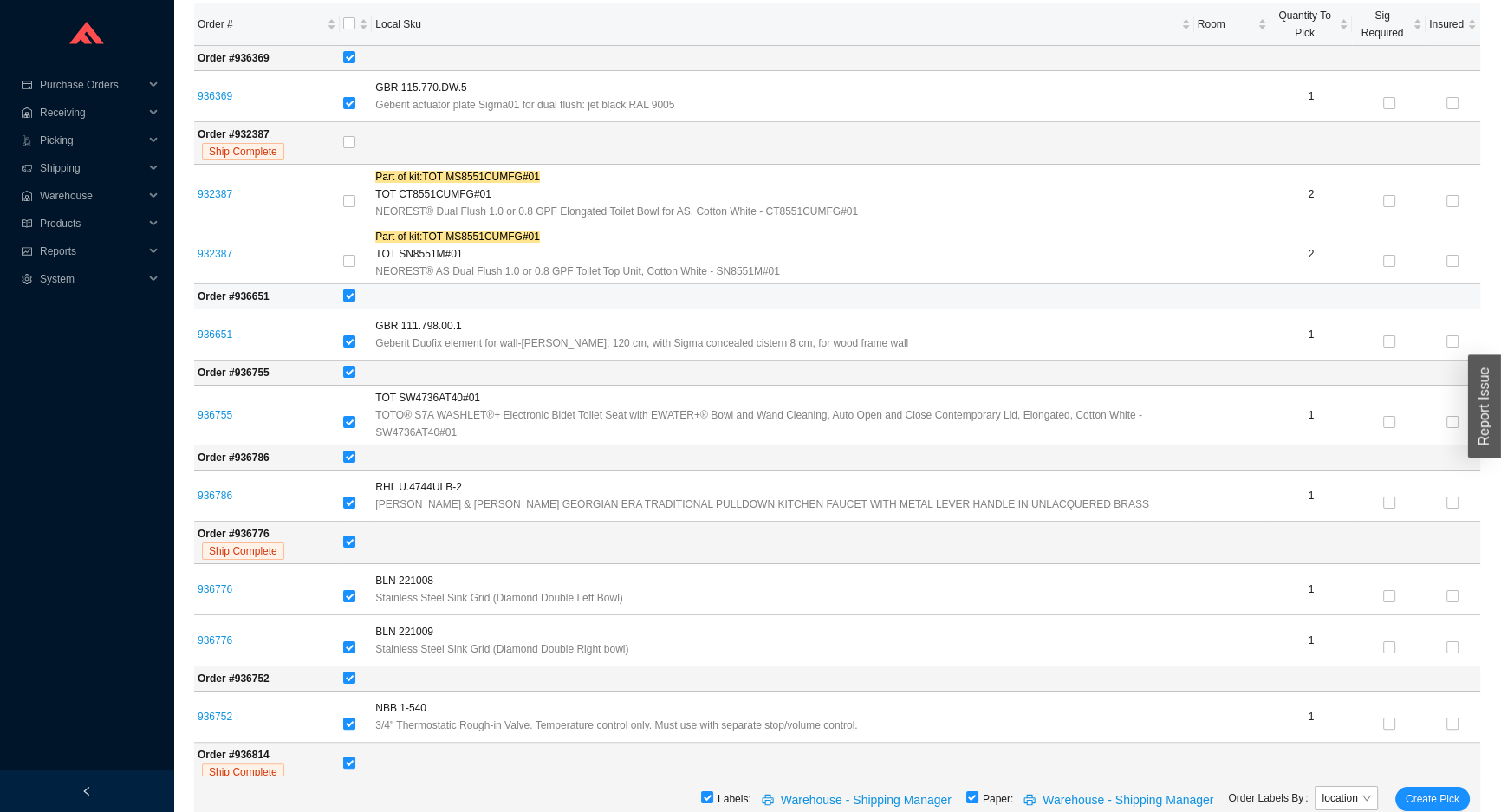
click at [355, 297] on input "checkbox" at bounding box center [349, 295] width 12 height 12
checkbox input "false"
click at [355, 373] on input "checkbox" at bounding box center [349, 372] width 12 height 12
checkbox input "false"
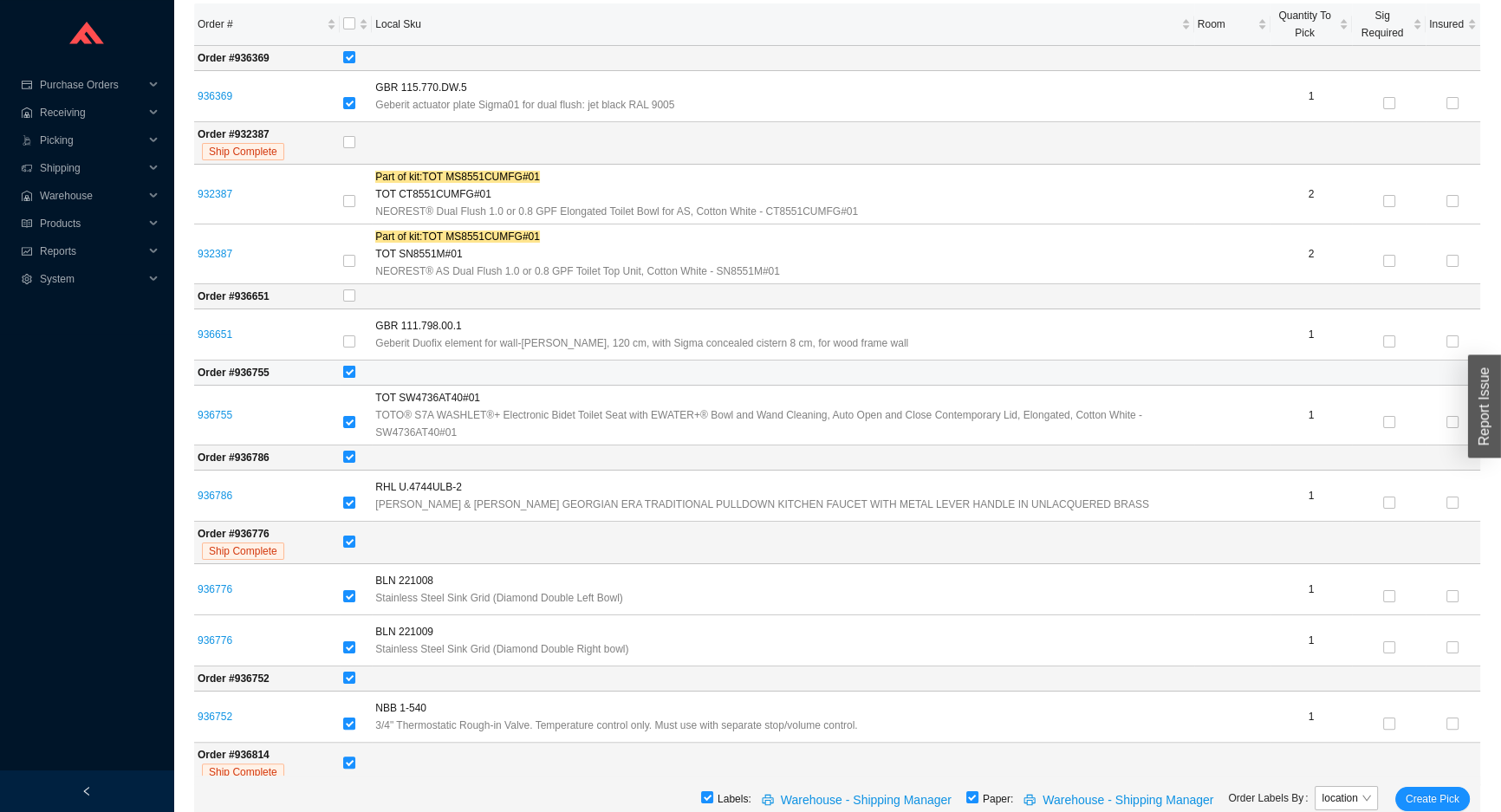
checkbox input "false"
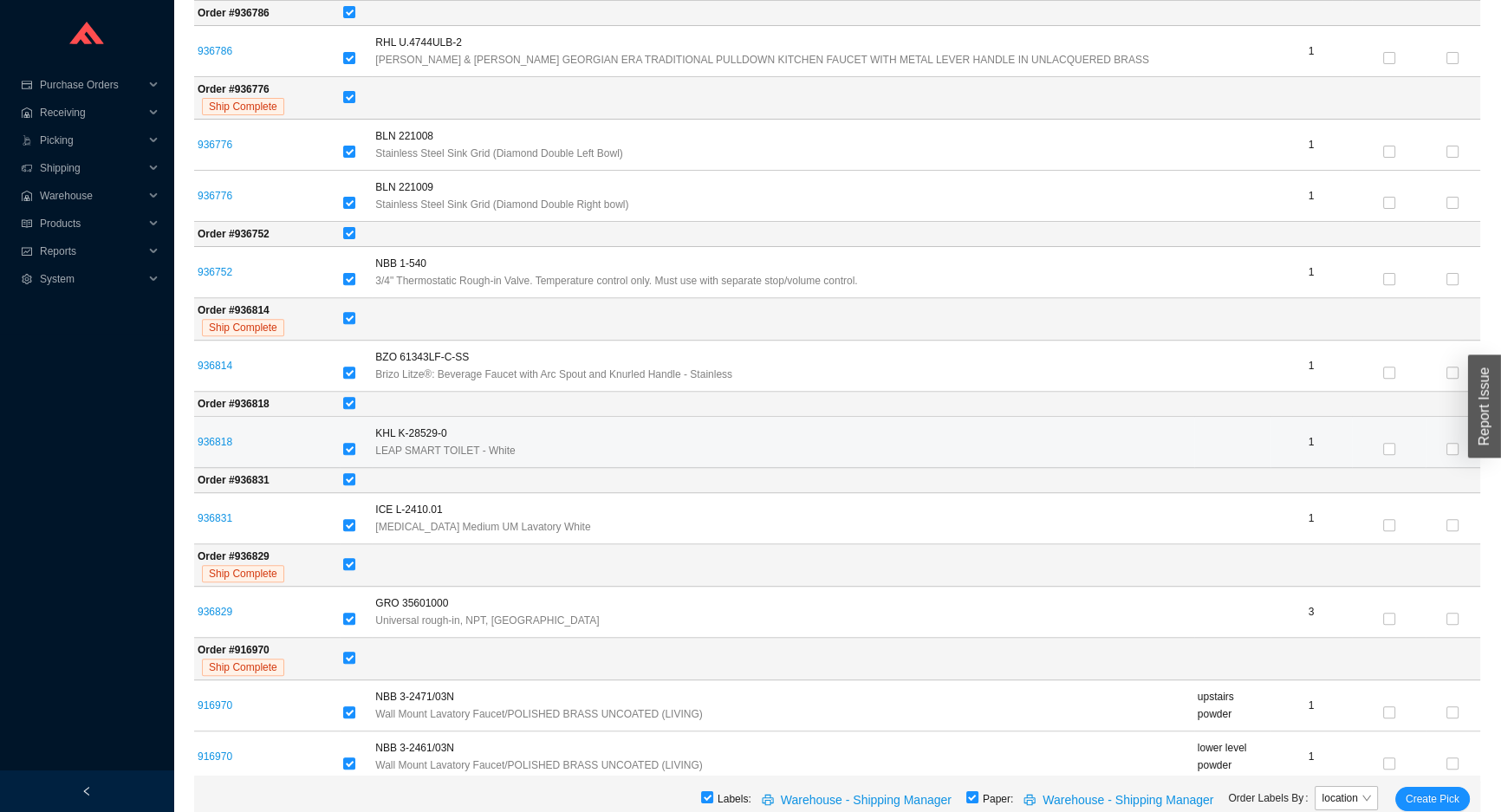
scroll to position [777, 0]
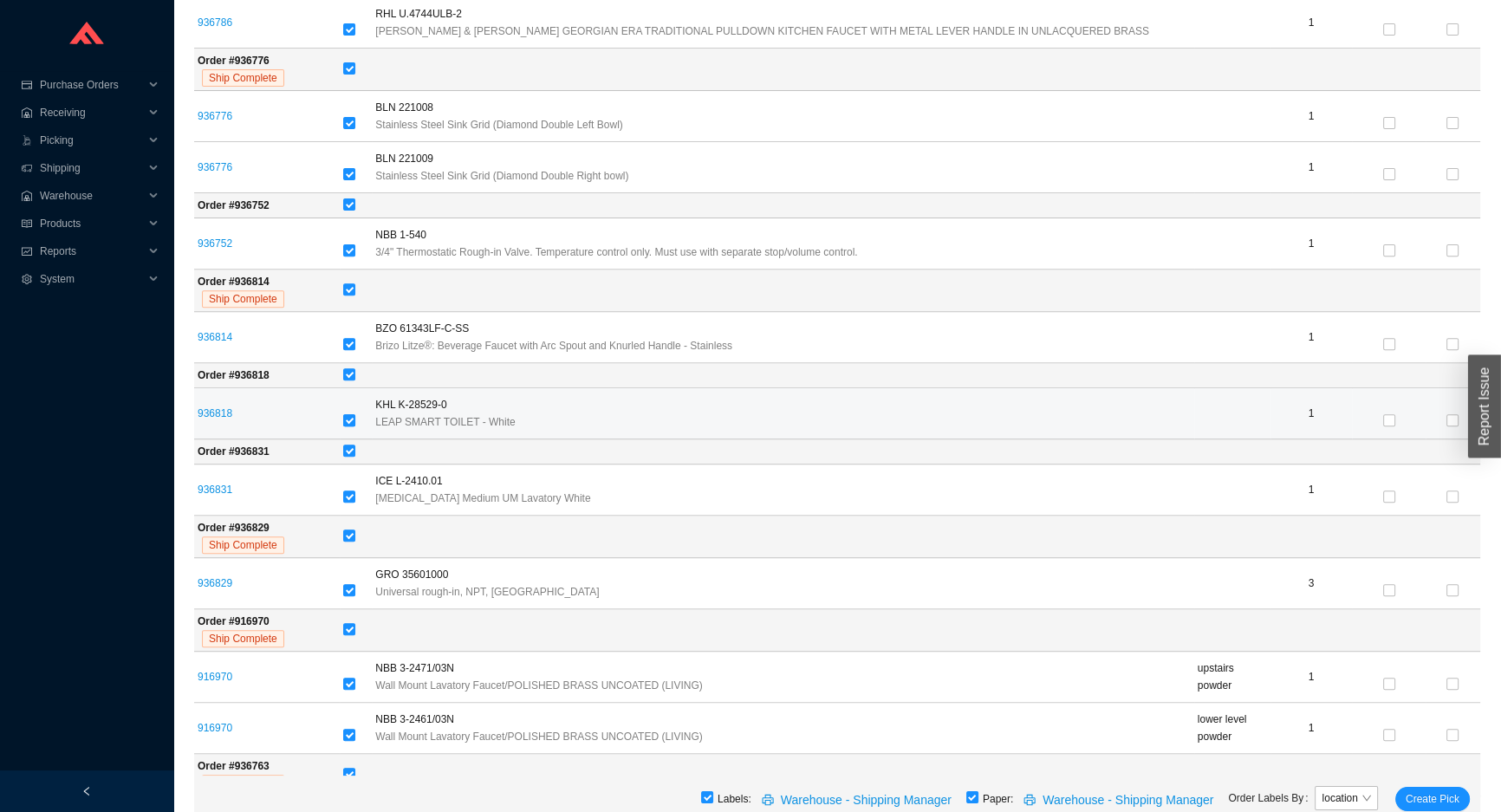
click at [355, 419] on input "checkbox" at bounding box center [349, 420] width 12 height 12
checkbox input "false"
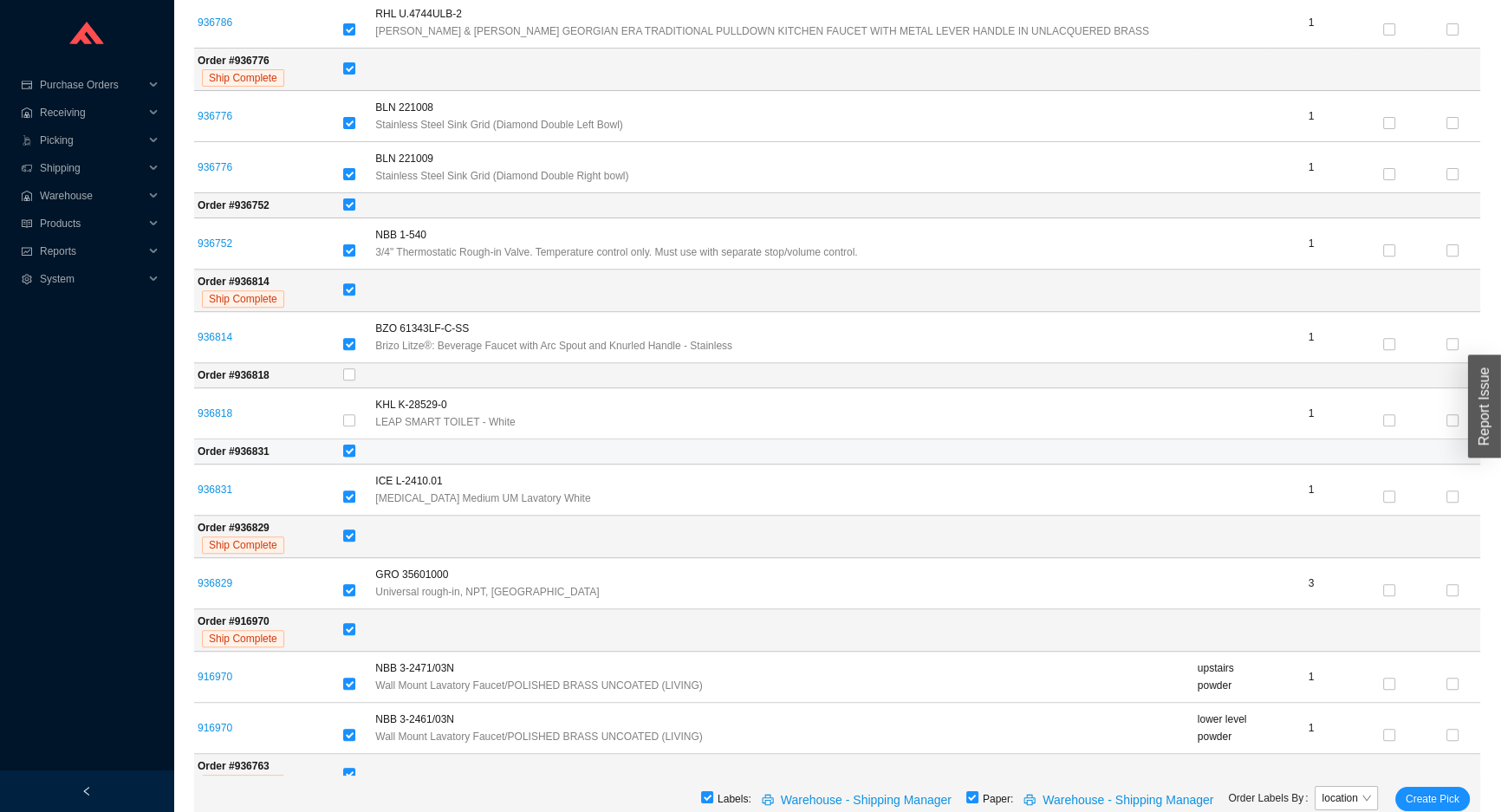
click at [355, 445] on input "checkbox" at bounding box center [349, 451] width 12 height 12
checkbox input "false"
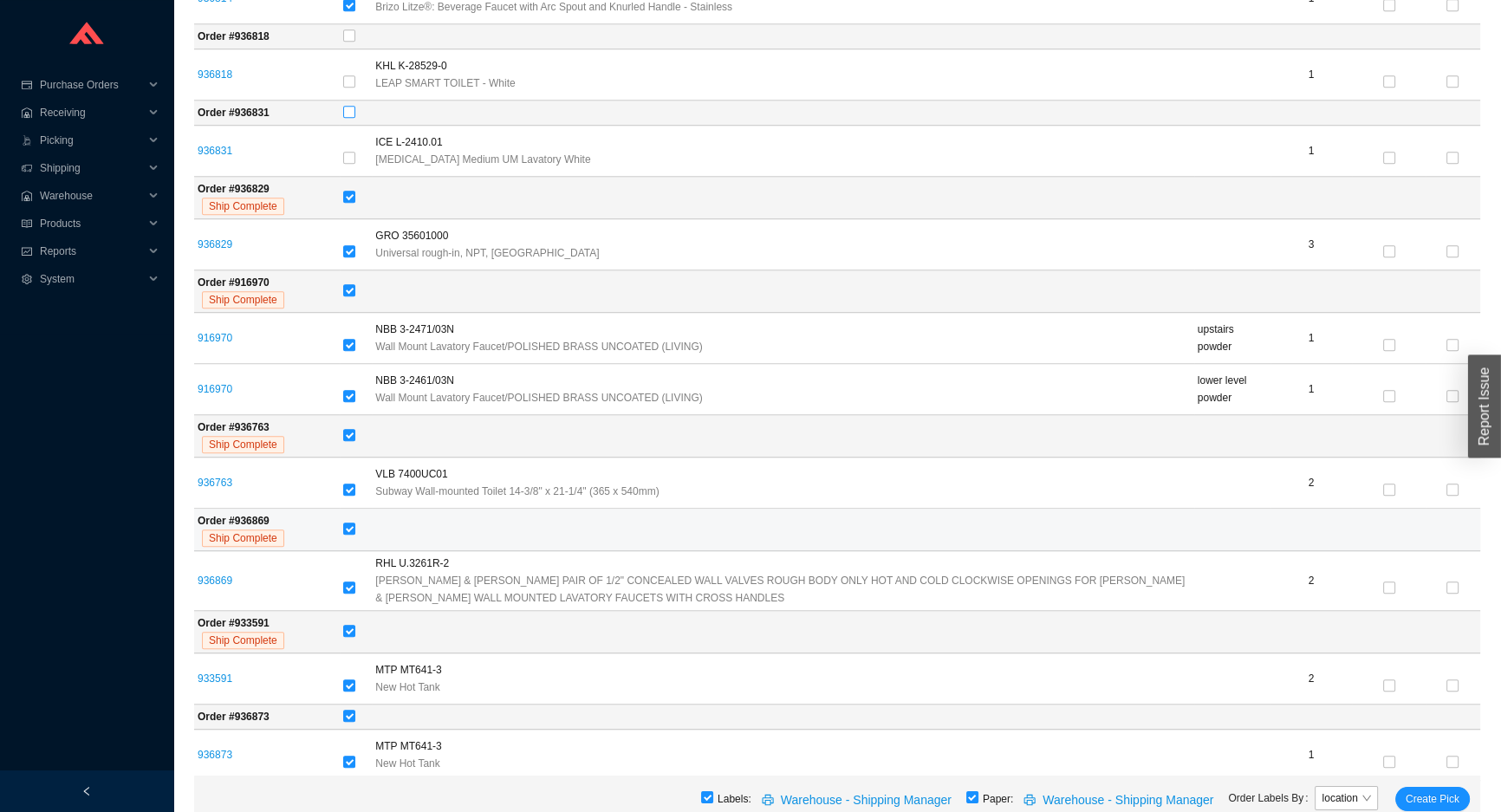
scroll to position [1127, 0]
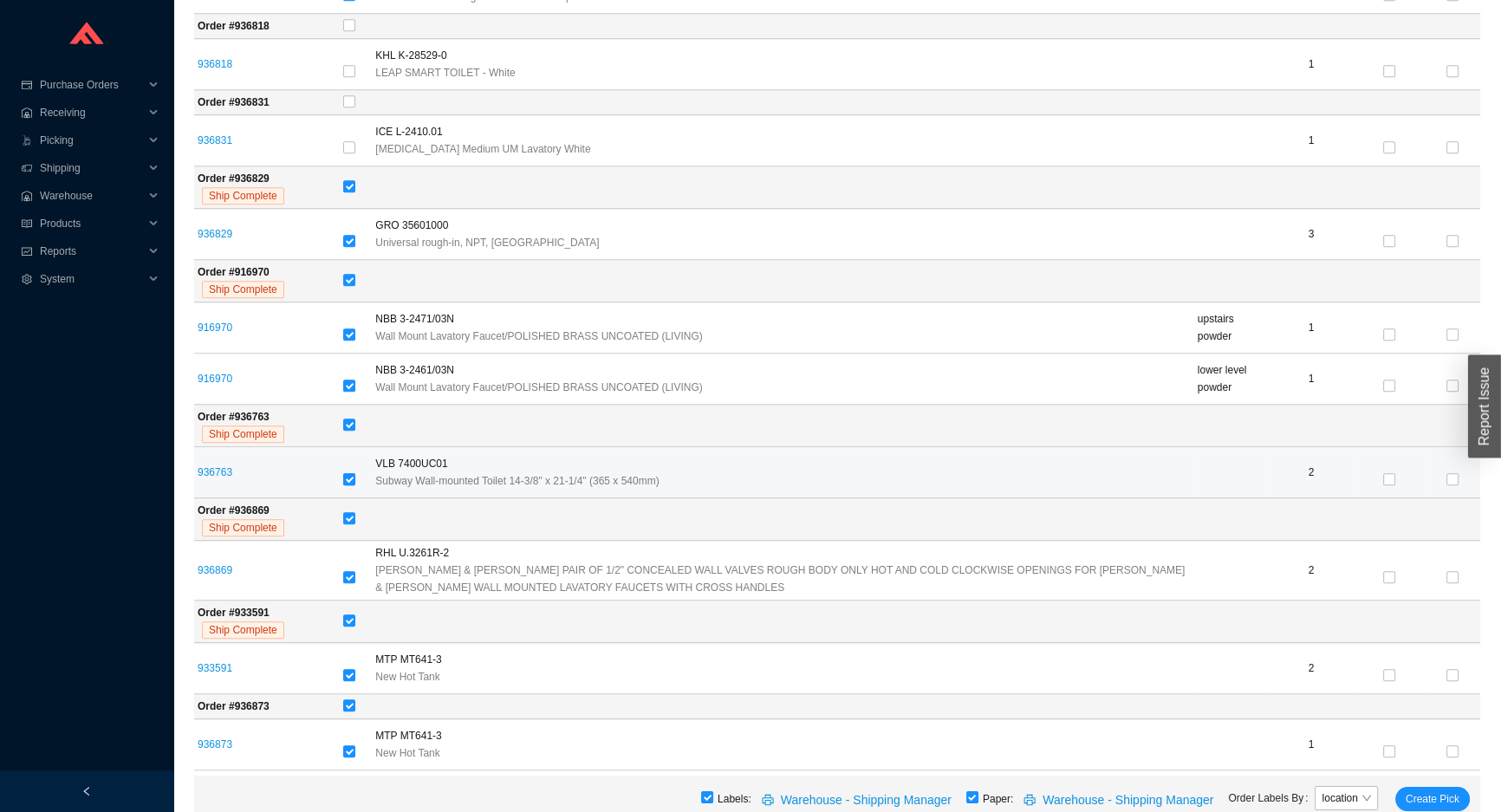
click at [355, 481] on input "checkbox" at bounding box center [349, 479] width 12 height 12
checkbox input "false"
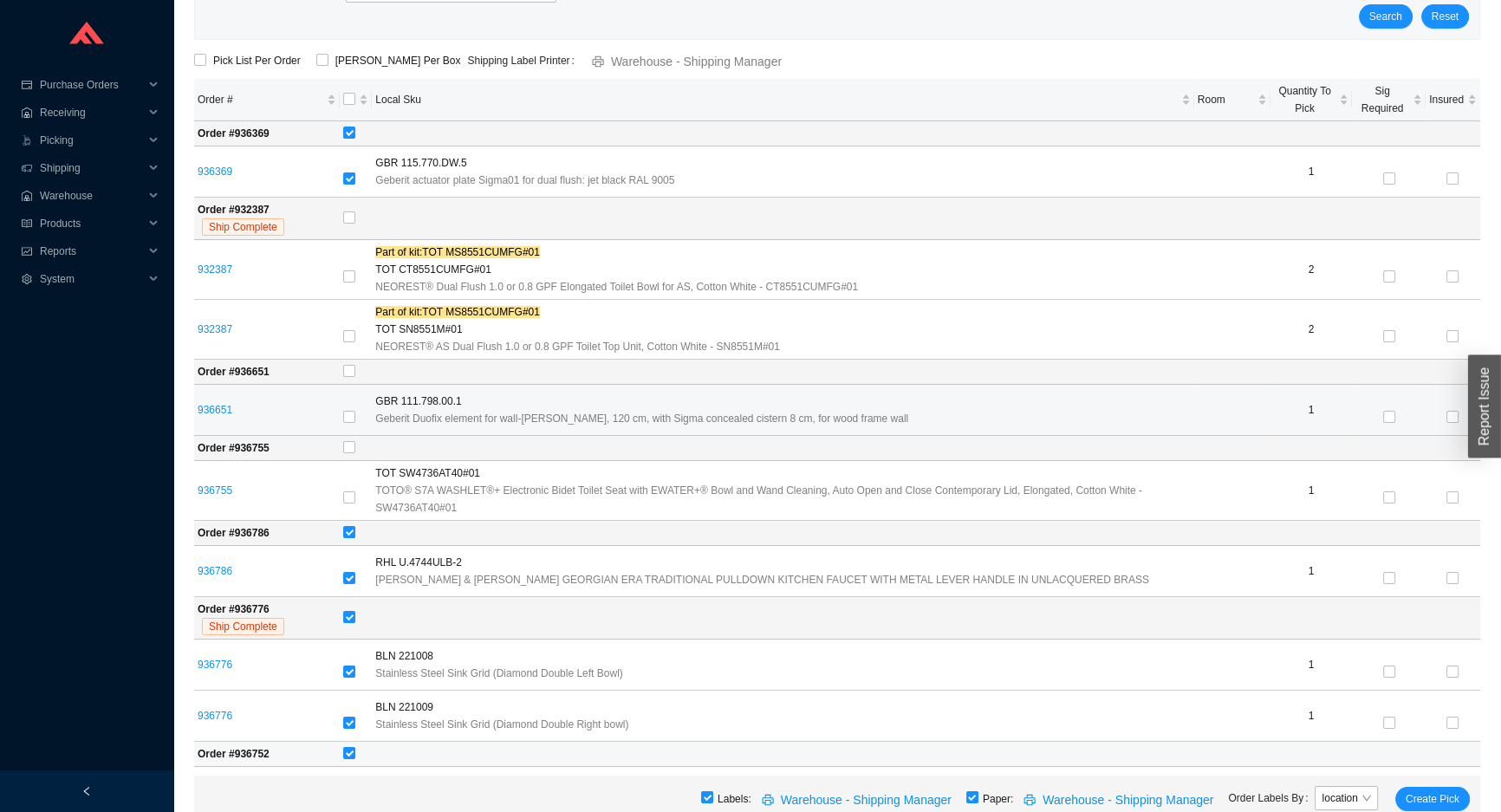
scroll to position [236, 0]
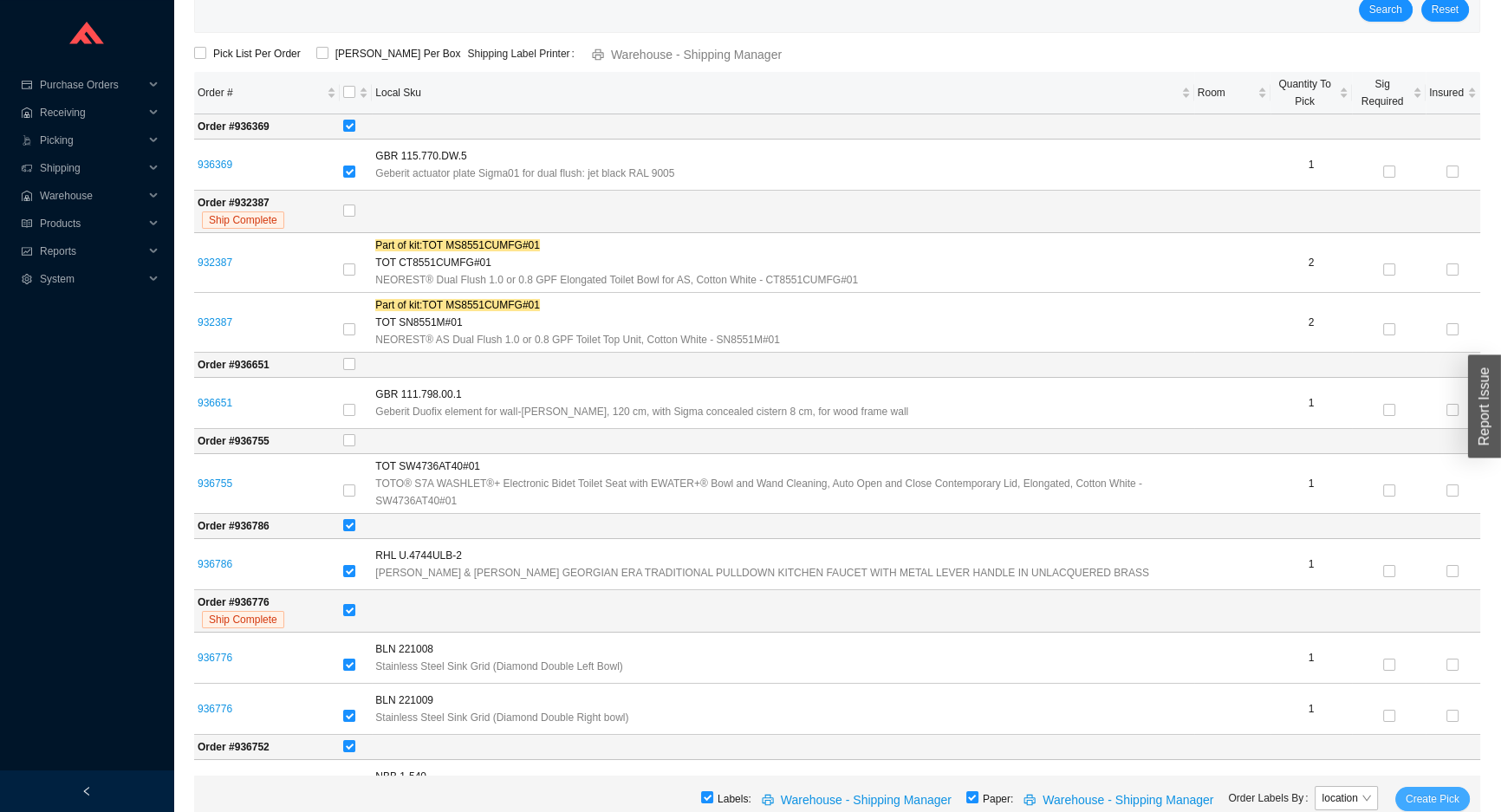
click at [1413, 788] on button "Create Pick" at bounding box center [1432, 799] width 75 height 24
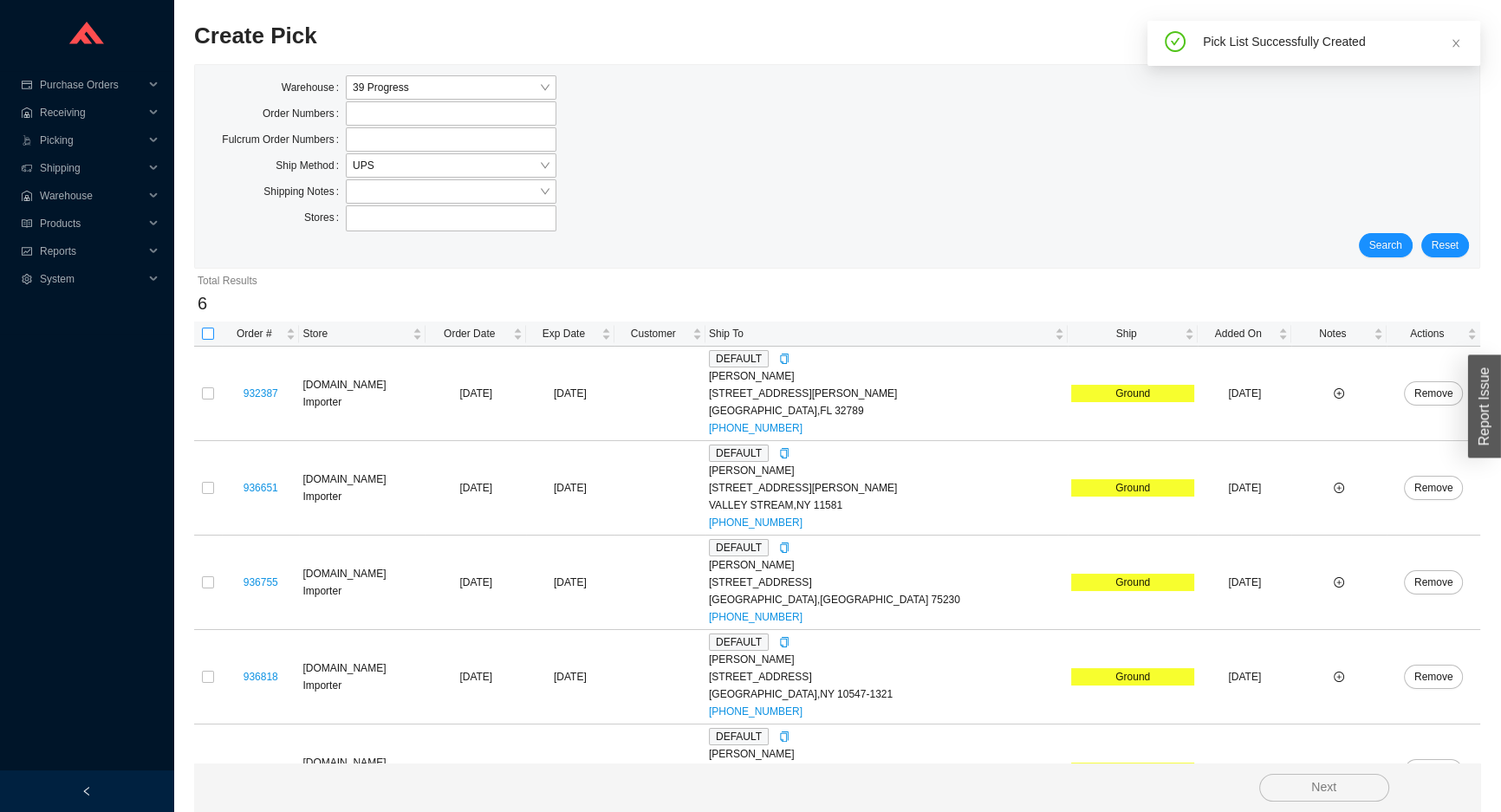
click at [211, 336] on input "checkbox" at bounding box center [208, 334] width 12 height 12
checkbox input "true"
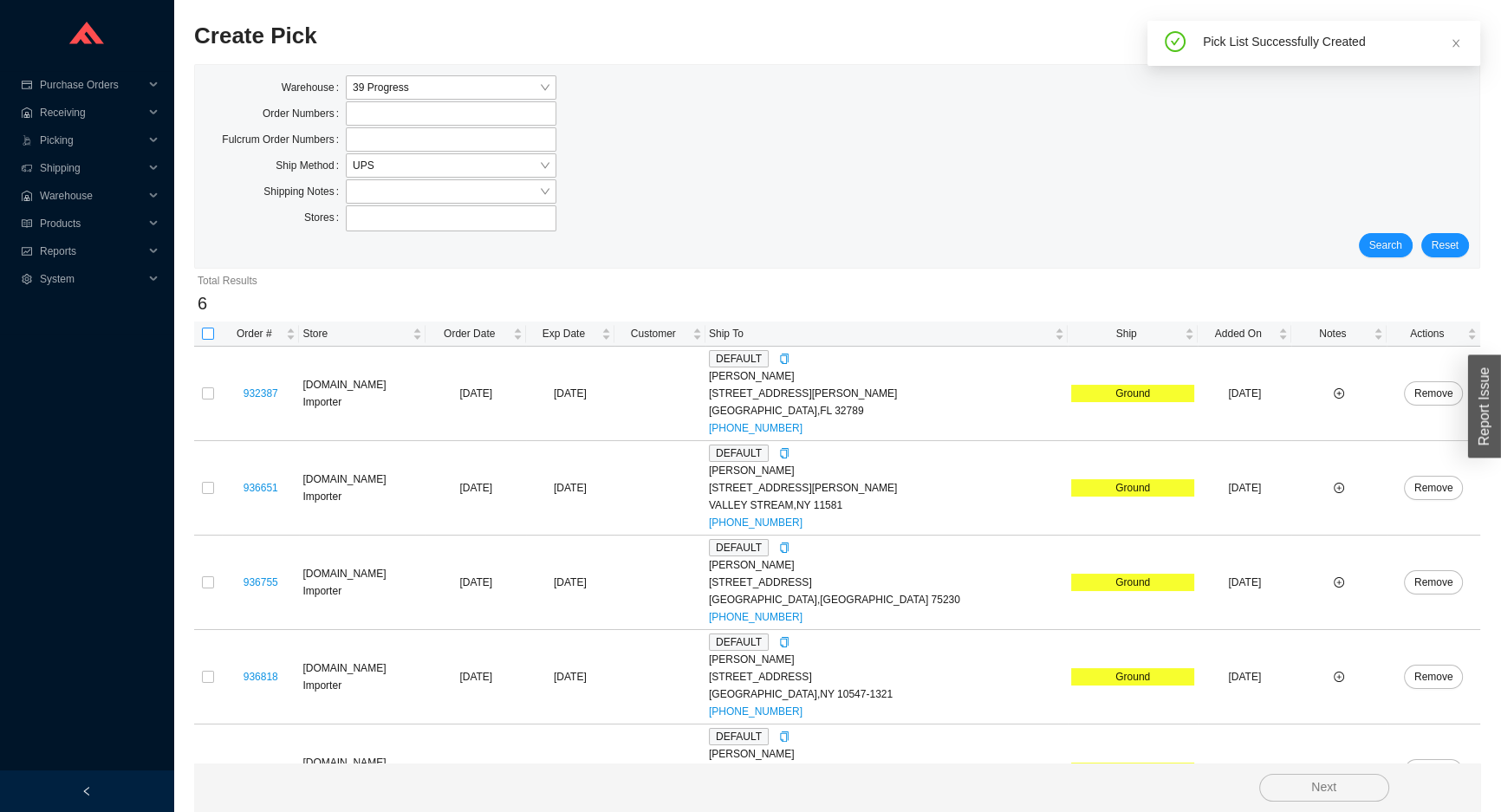
checkbox input "true"
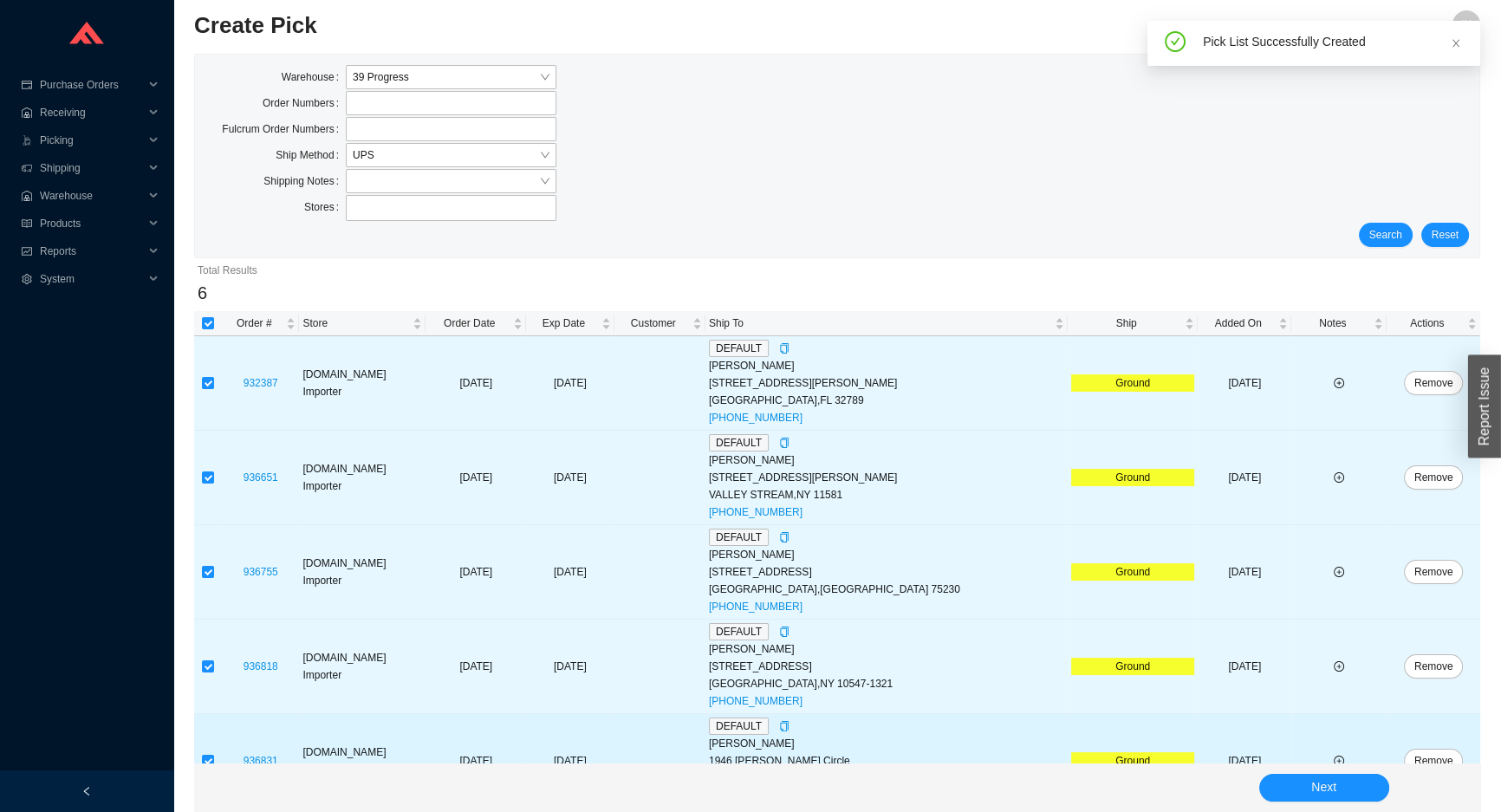
scroll to position [148, 0]
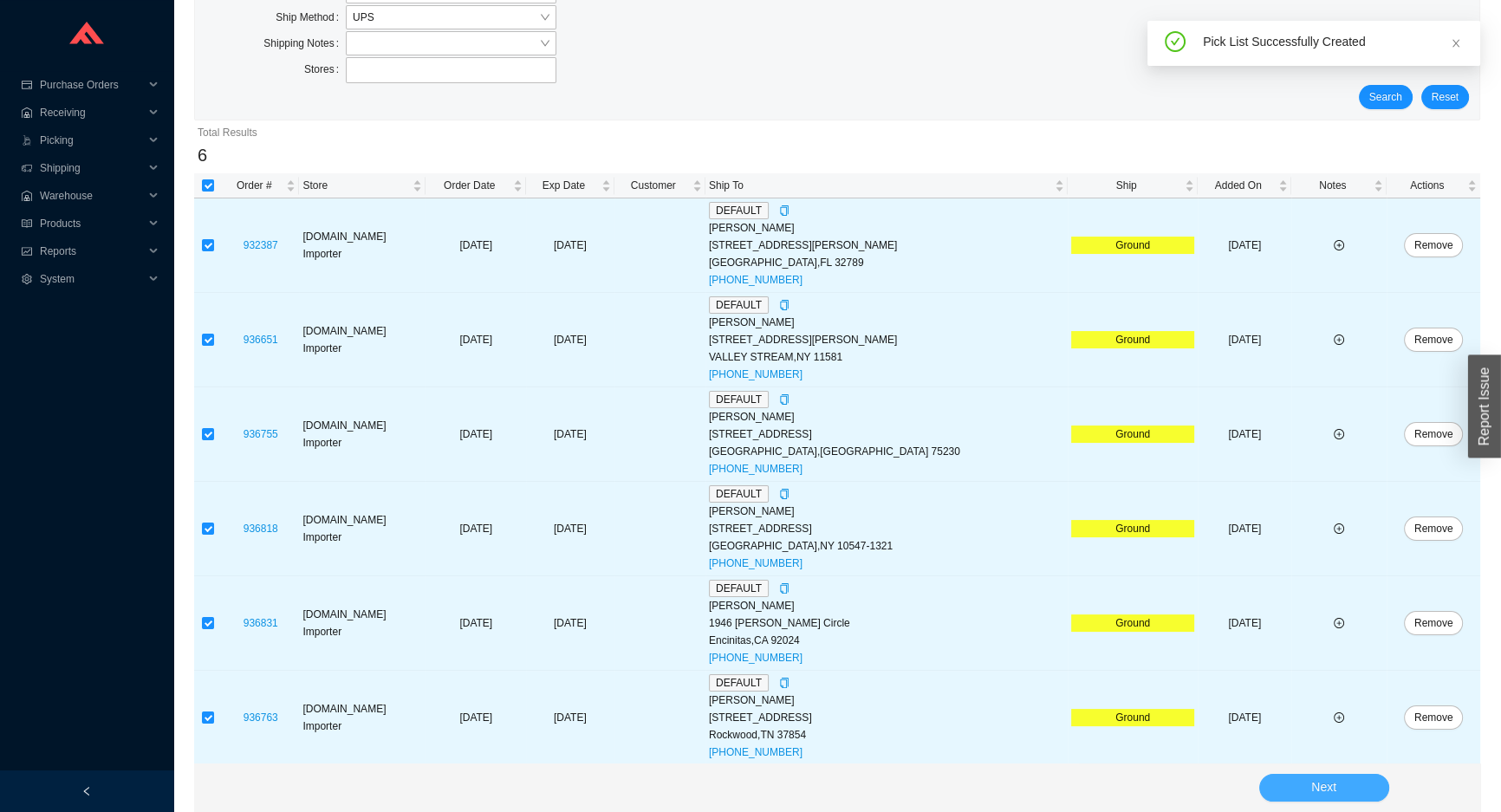
click at [1292, 788] on button "Next" at bounding box center [1324, 788] width 130 height 28
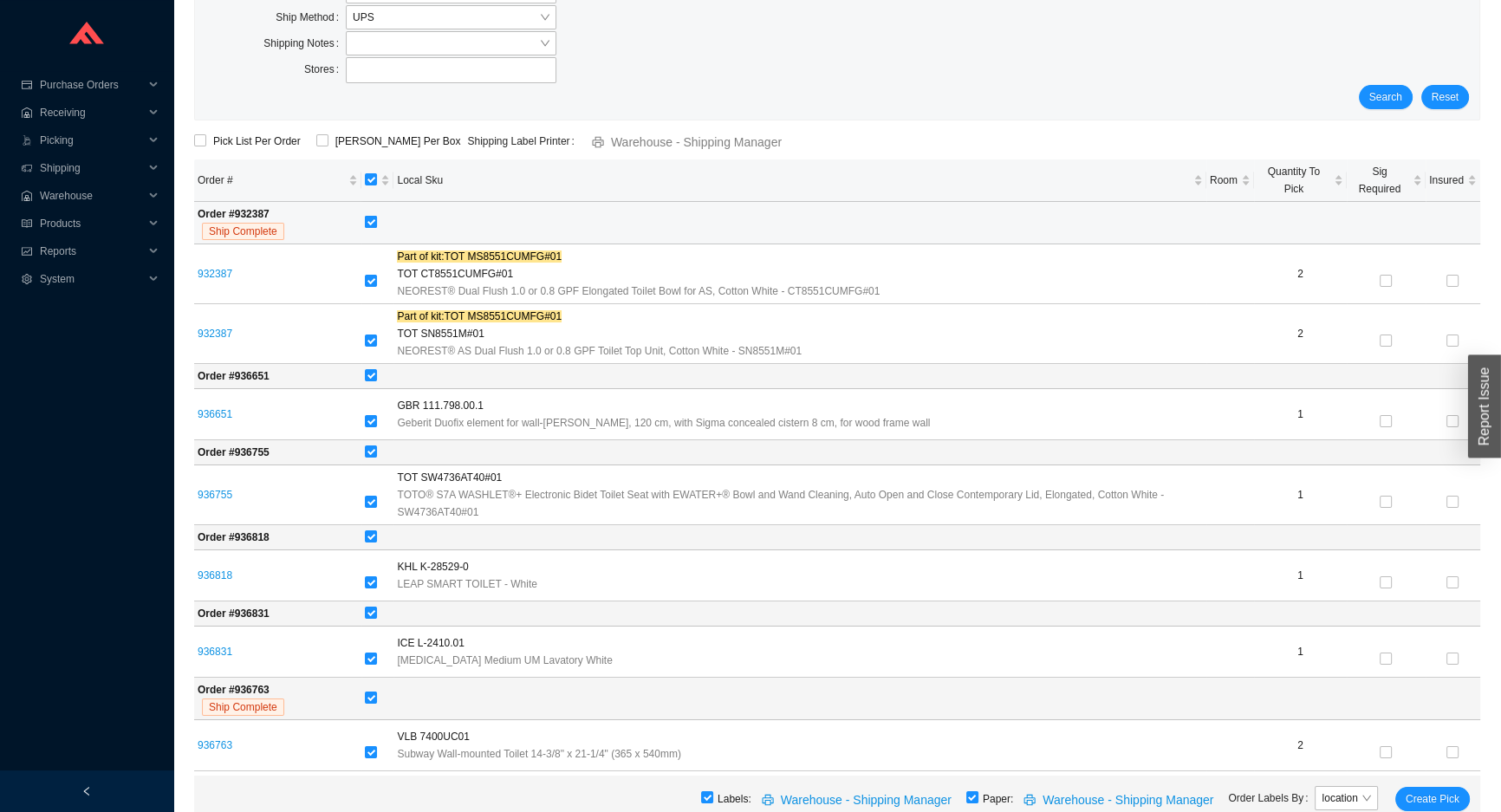
click at [372, 225] on input "checkbox" at bounding box center [371, 222] width 12 height 12
checkbox input "false"
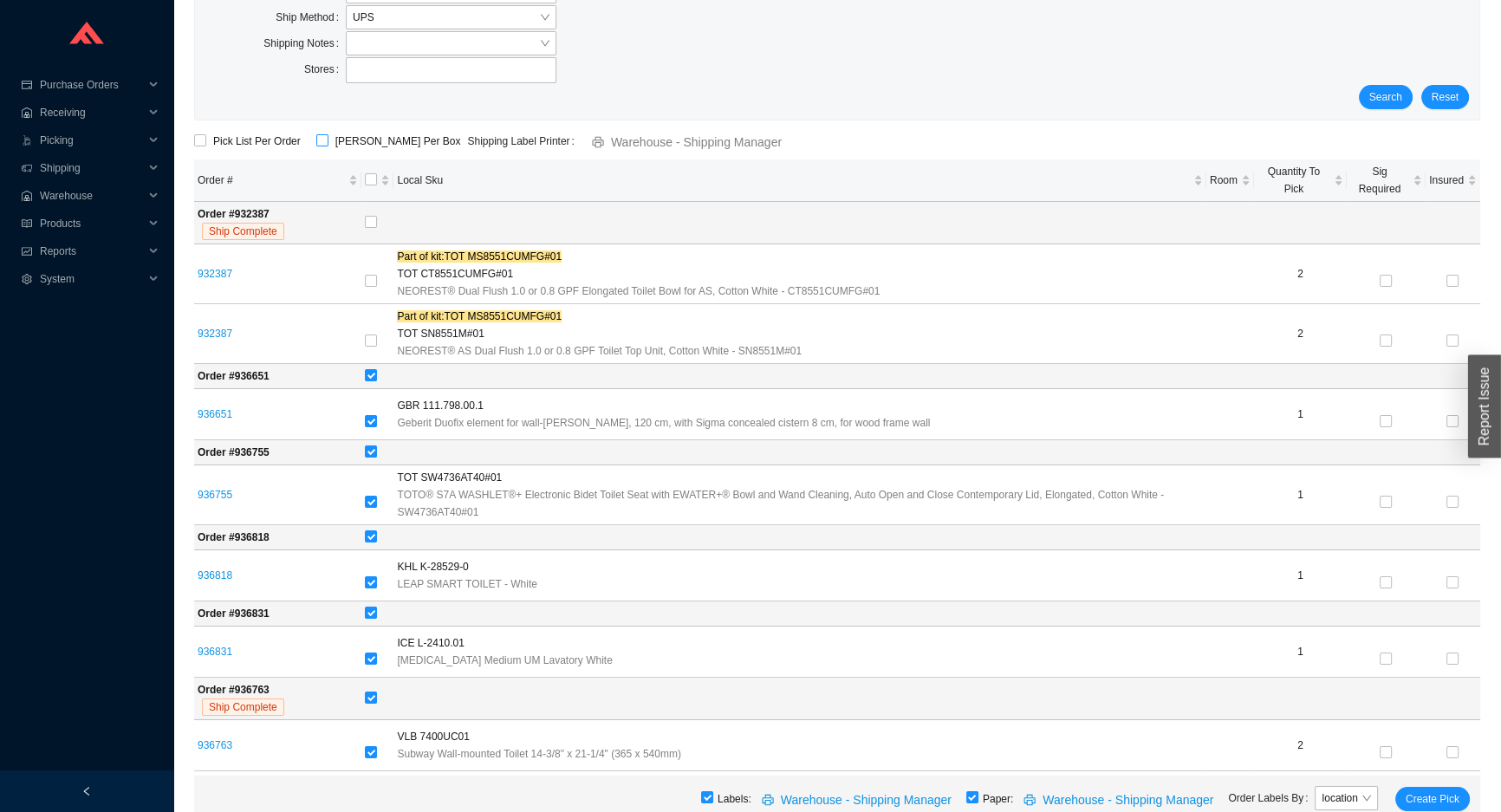
click at [319, 138] on input "ShipKey Per Box" at bounding box center [322, 140] width 12 height 12
checkbox input "true"
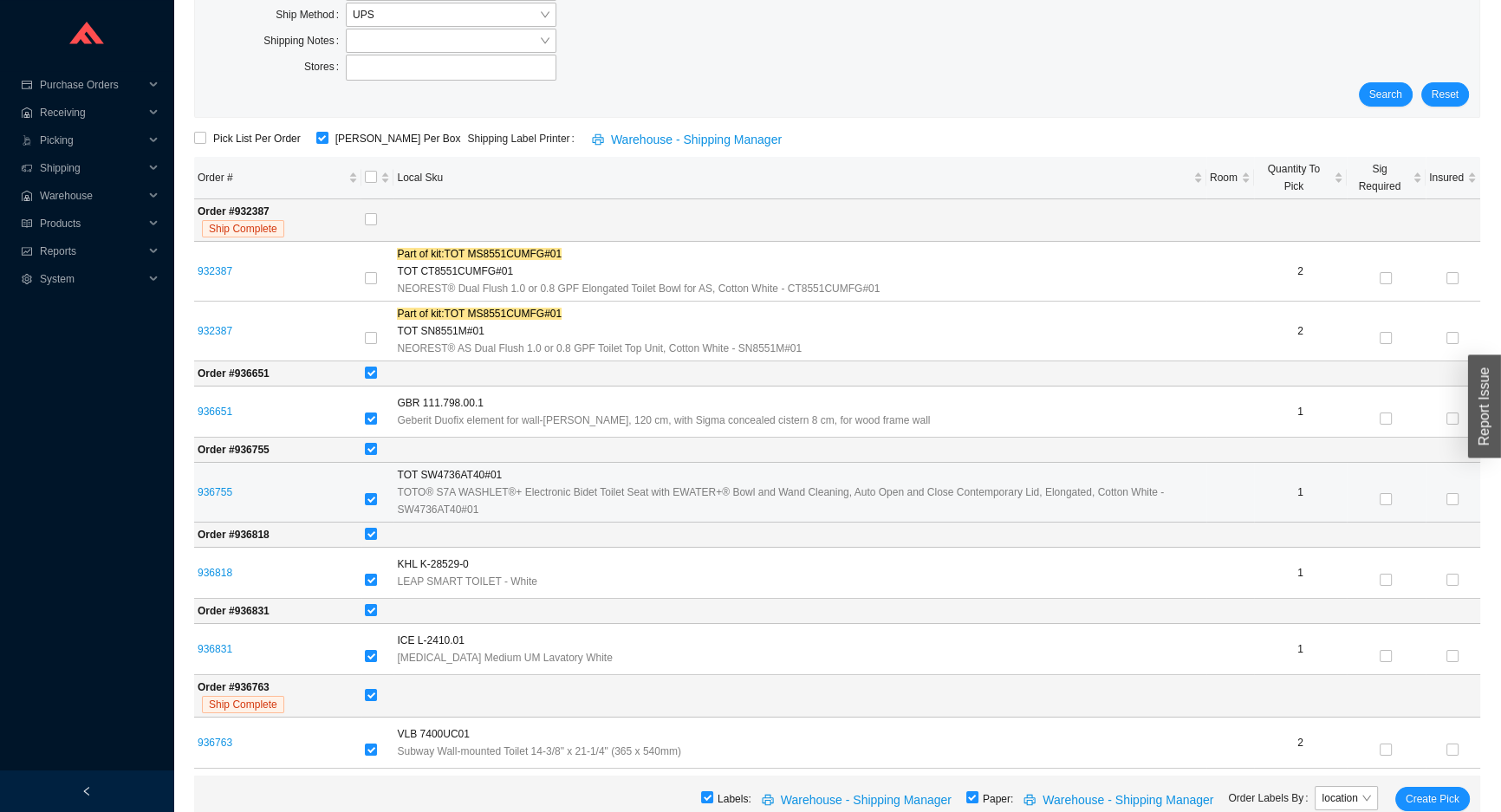
scroll to position [152, 0]
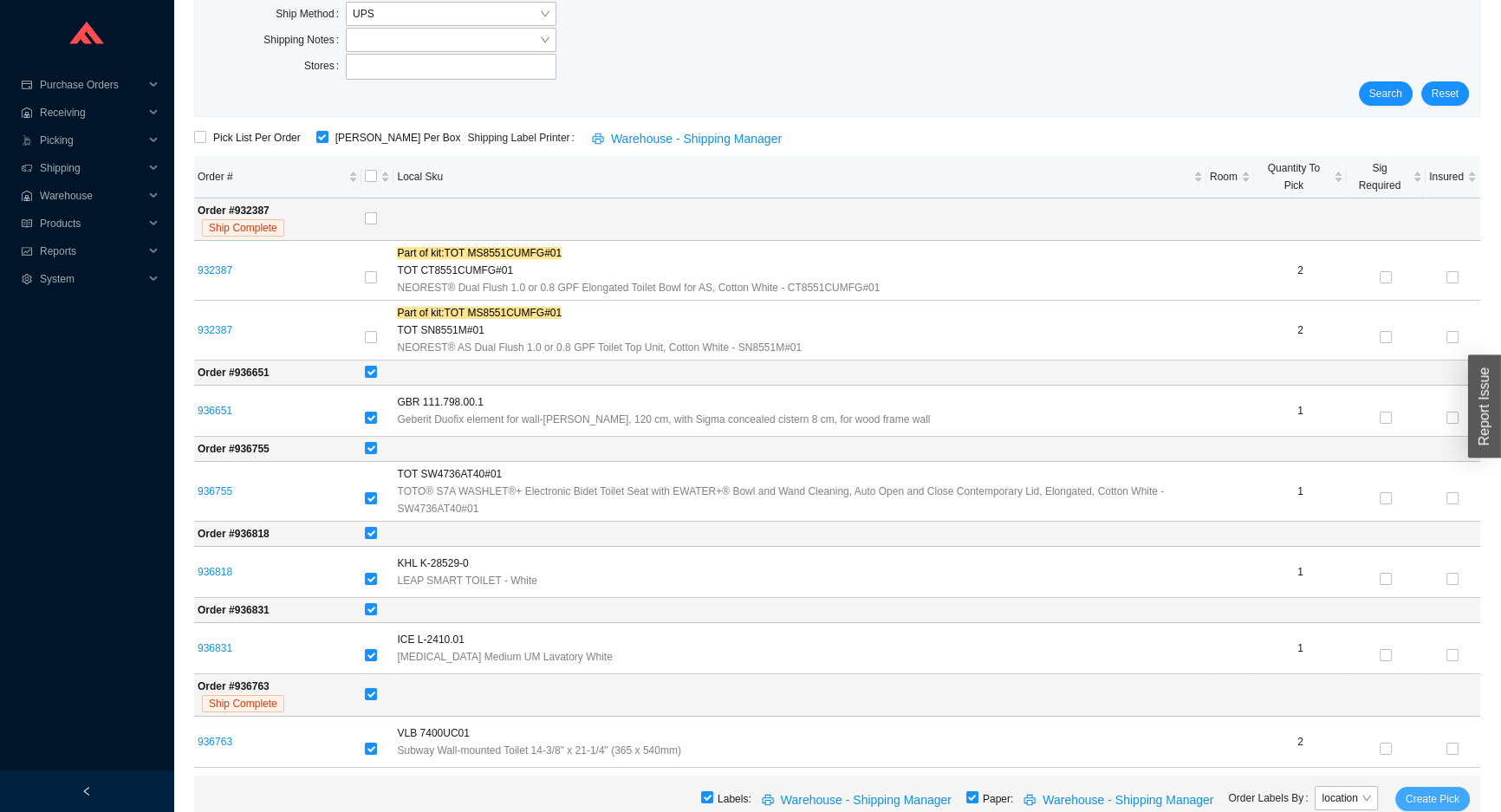
click at [1439, 796] on span "Create Pick" at bounding box center [1433, 798] width 54 height 17
